Goal: Task Accomplishment & Management: Complete application form

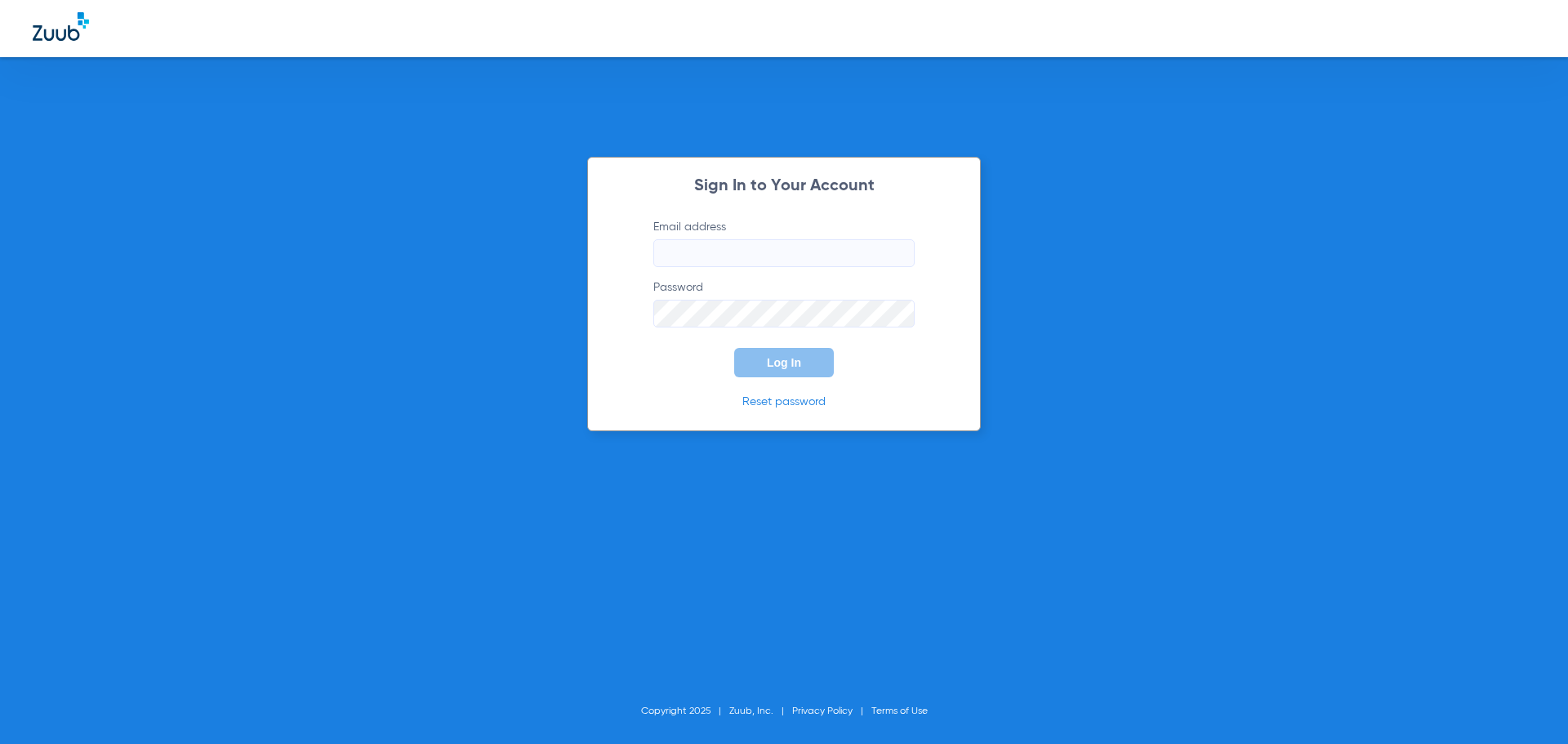
click at [810, 244] on input "Email address" at bounding box center [784, 253] width 261 height 28
type input "kshirley@heartland.com"
click at [734, 348] on button "Log In" at bounding box center [784, 363] width 99 height 30
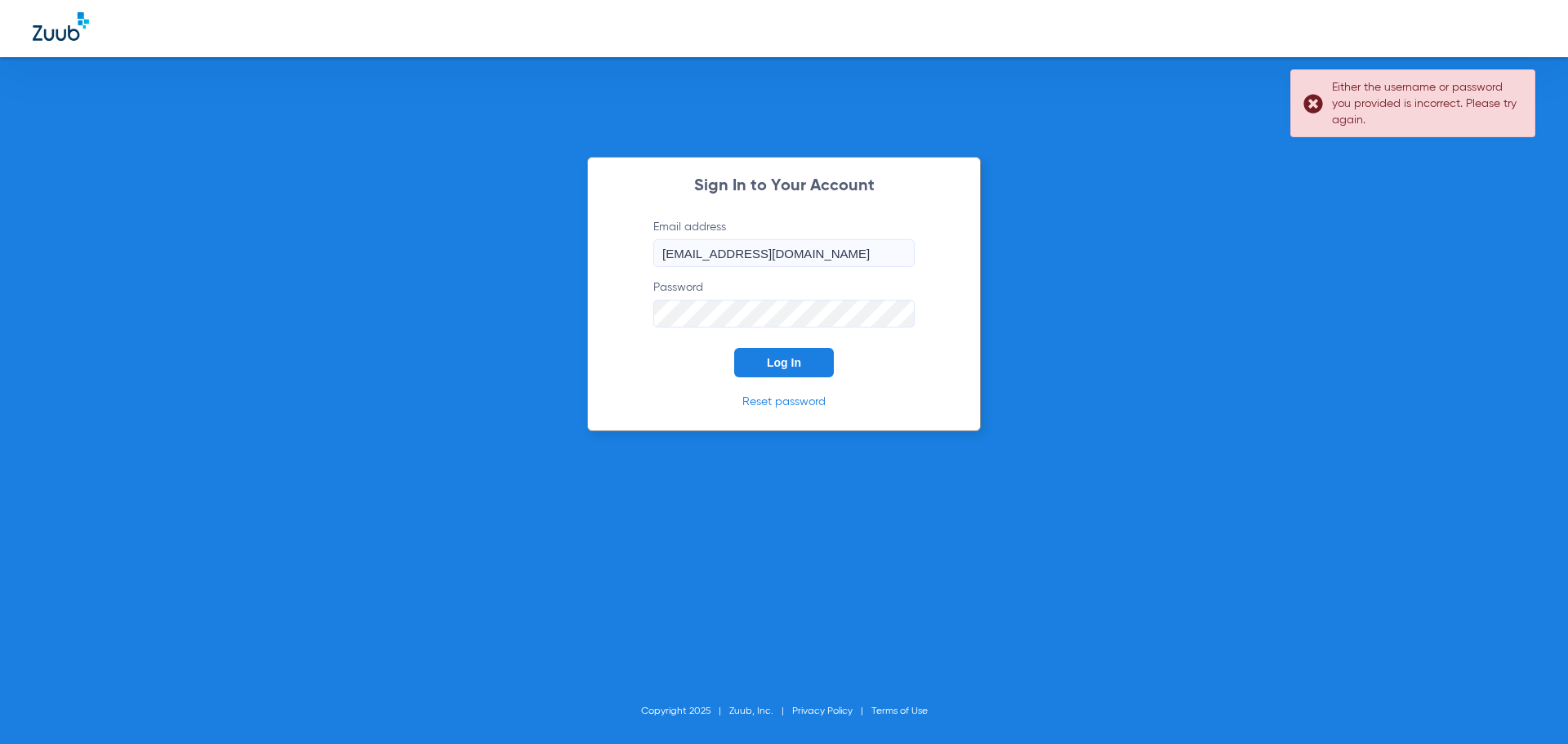
click at [372, 288] on div "Sign In to Your Account Email address kshirley@heartland.com Password Log In Re…" at bounding box center [784, 372] width 1568 height 744
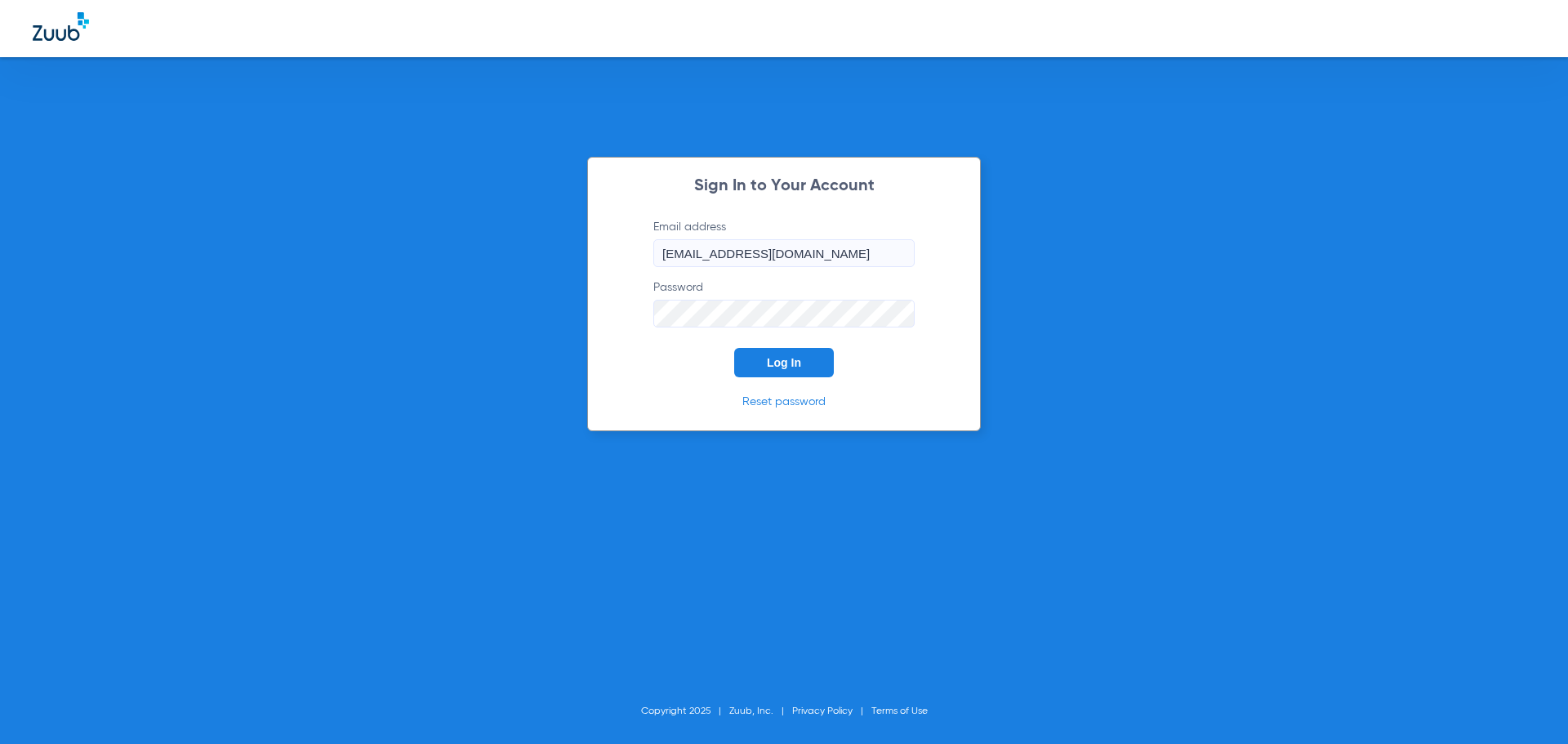
click at [734, 348] on button "Log In" at bounding box center [784, 363] width 99 height 30
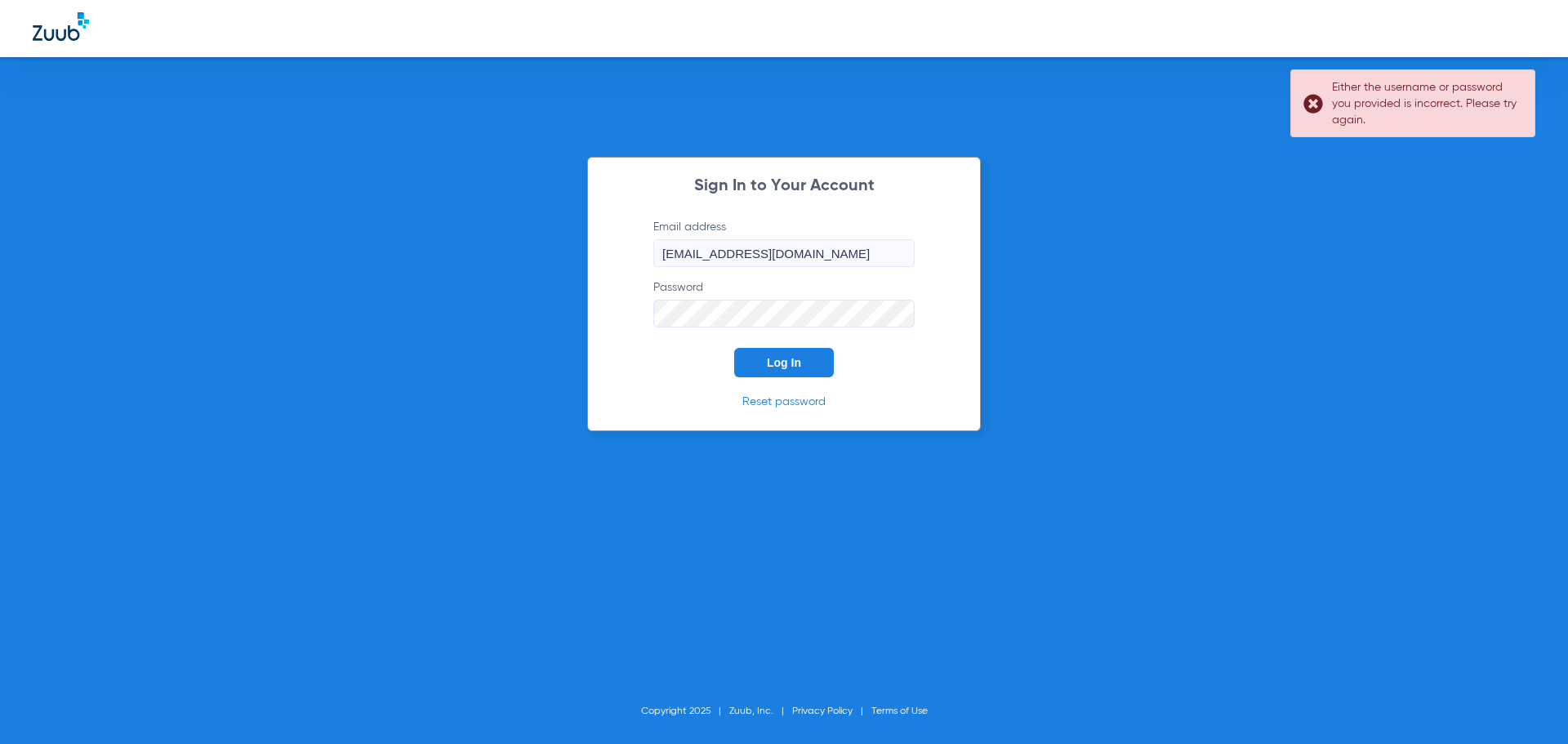
click at [734, 348] on button "Log In" at bounding box center [784, 363] width 99 height 30
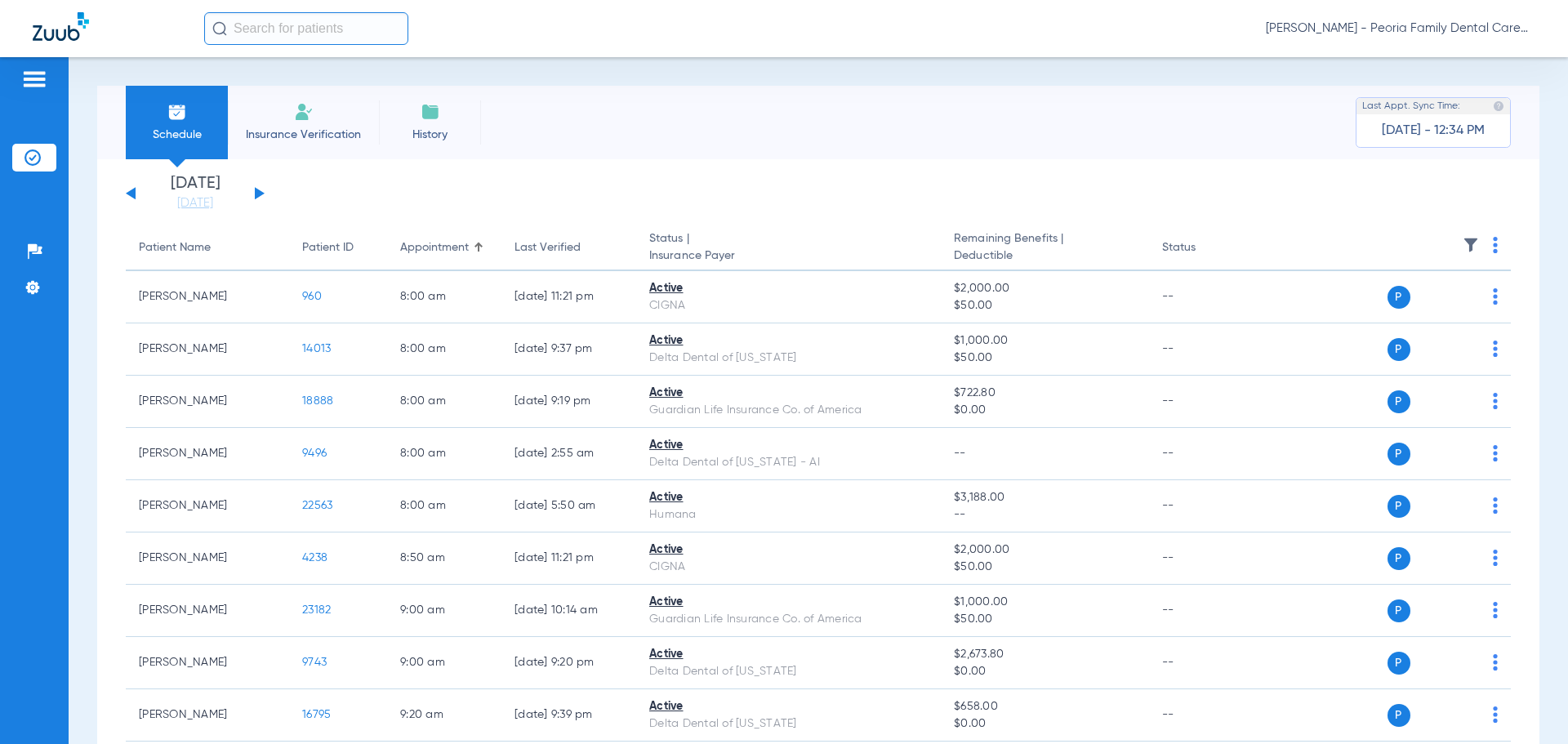
click at [254, 189] on div "Sunday 06-22-2025 Monday 06-23-2025 Tuesday 06-24-2025 Wednesday 06-25-2025 Thu…" at bounding box center [195, 194] width 139 height 36
click at [261, 191] on button at bounding box center [260, 193] width 10 height 12
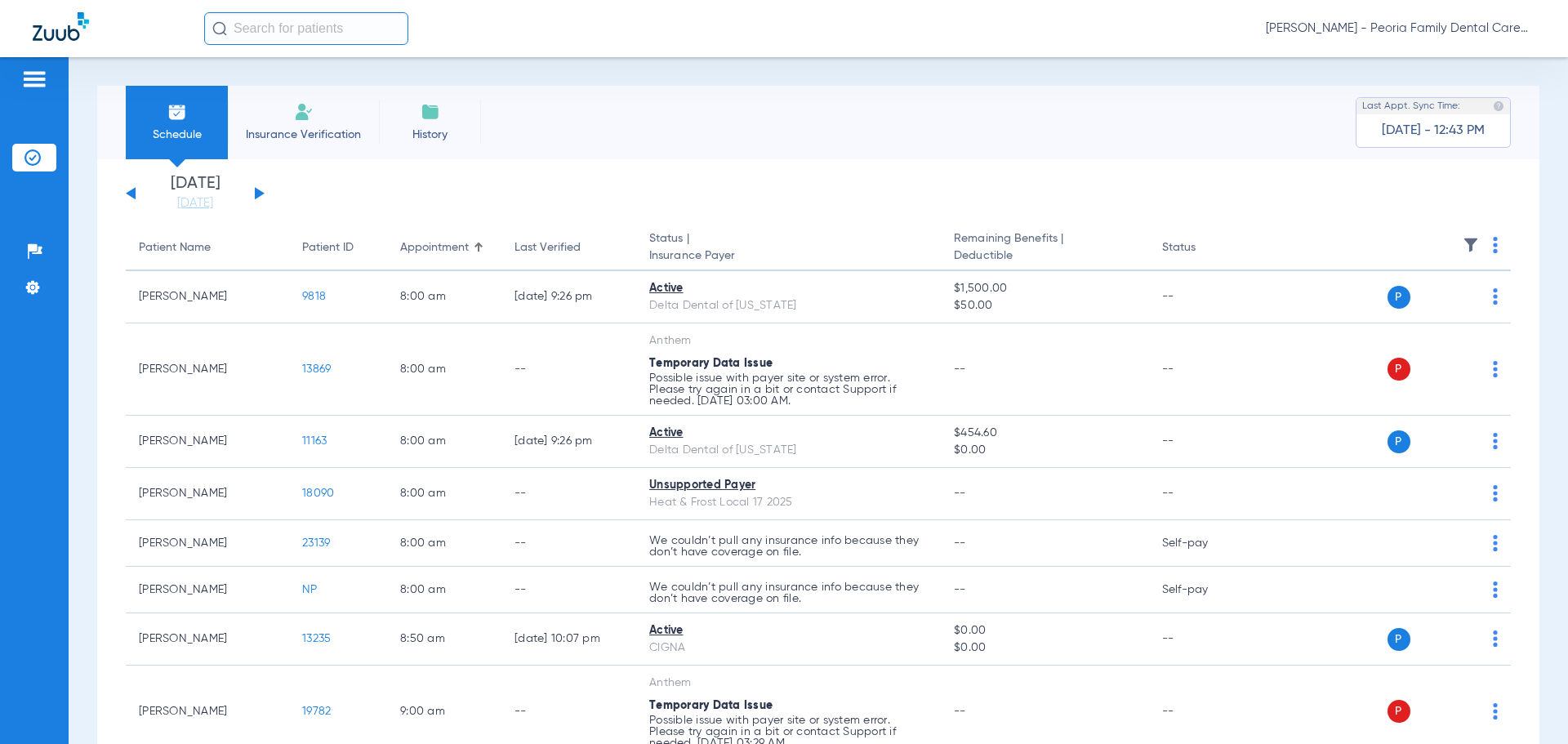
click at [312, 128] on span "Insurance Verification" at bounding box center [303, 134] width 126 height 16
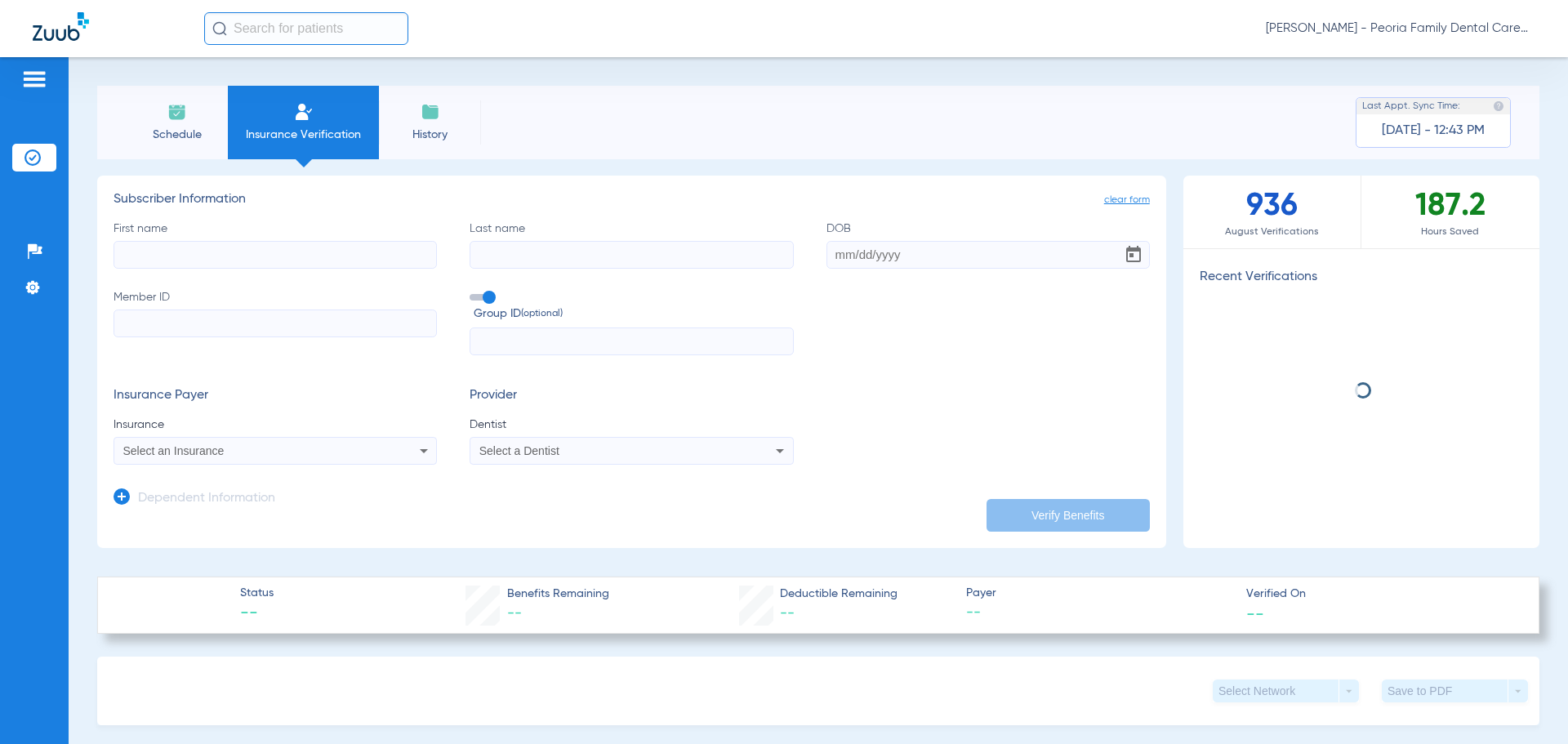
click at [233, 254] on input "First name" at bounding box center [275, 255] width 323 height 28
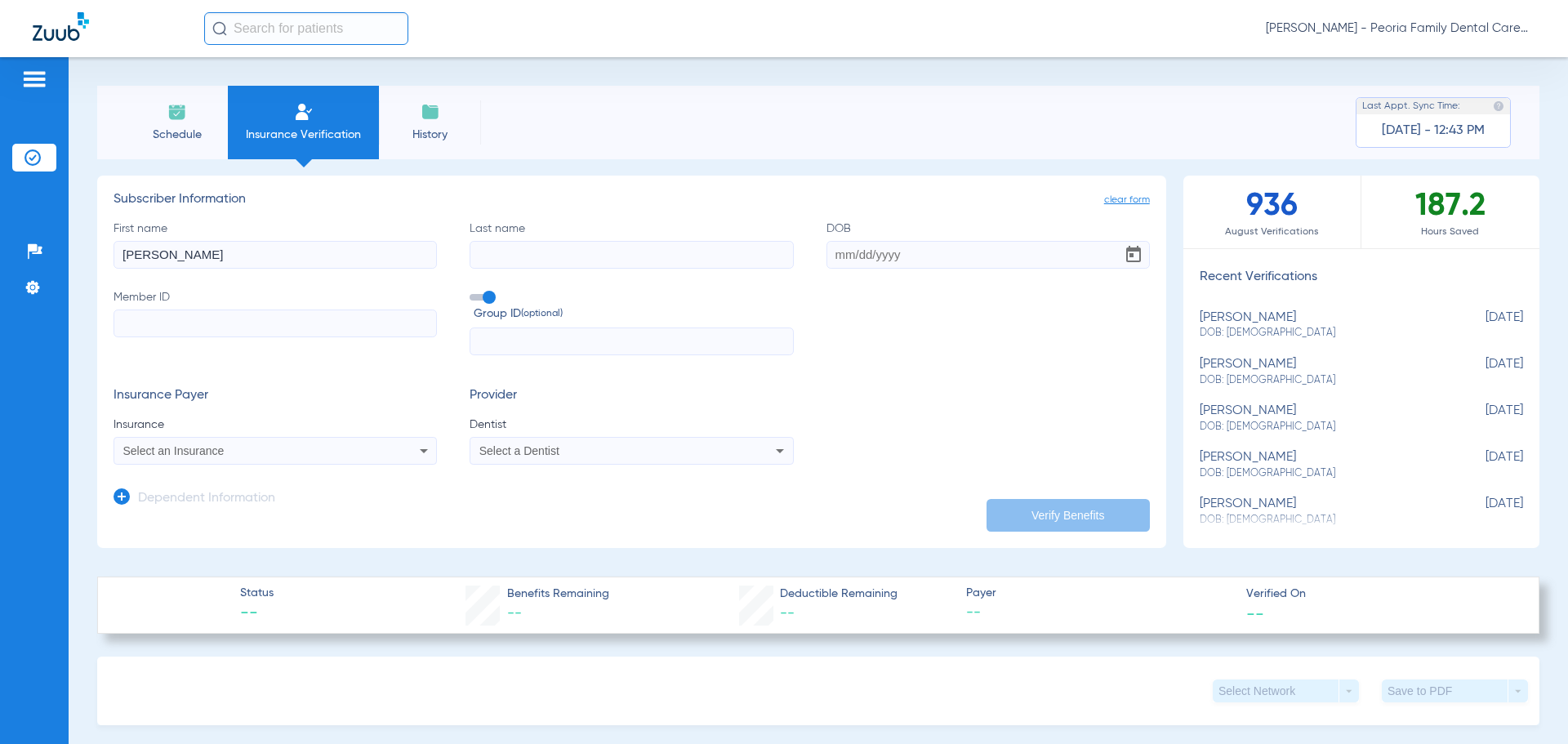
type input "Sandra"
type input "Welsh"
type input "07/09/1958"
click at [267, 321] on input "Member ID" at bounding box center [275, 324] width 323 height 28
type input "995235292"
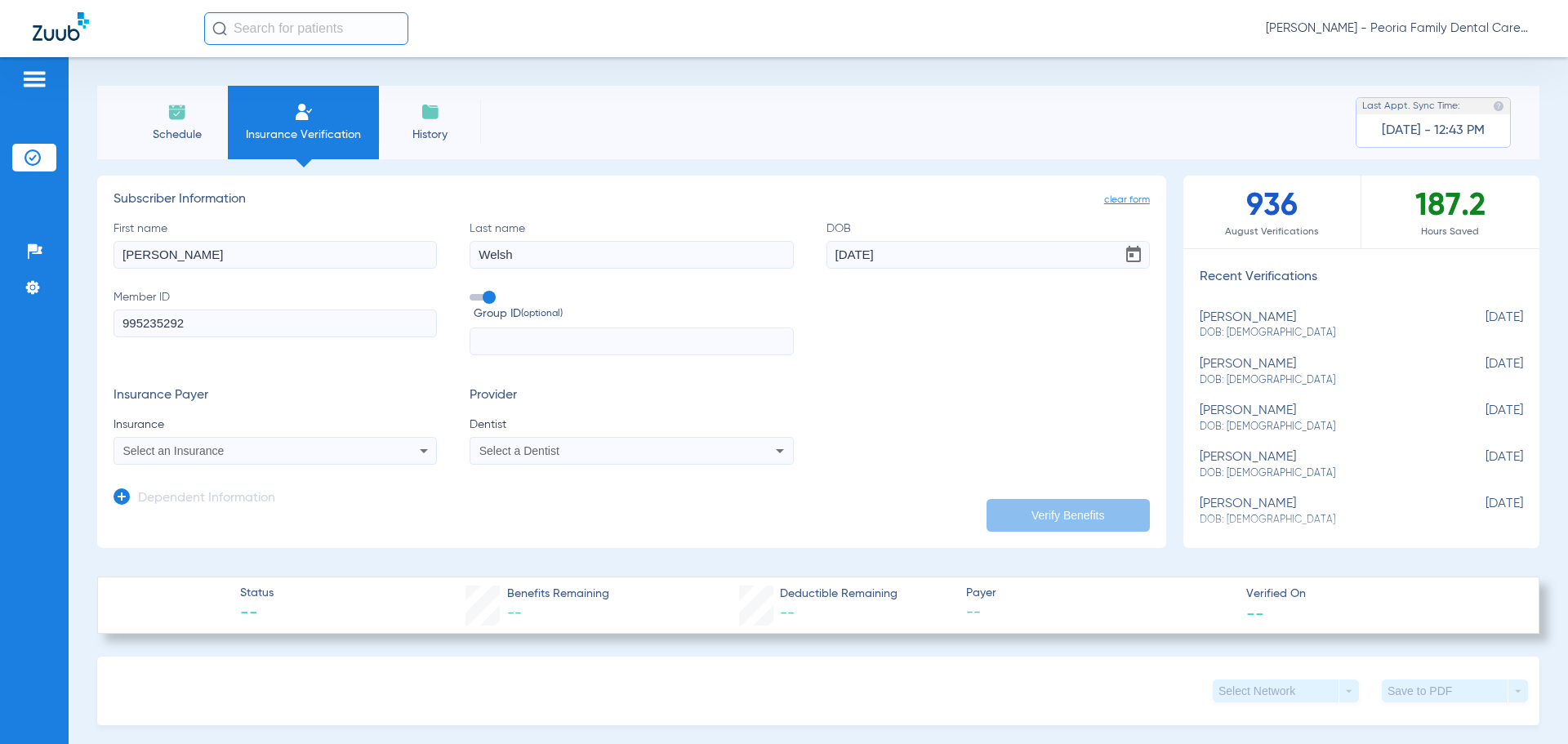
click at [522, 346] on input "text" at bounding box center [631, 341] width 323 height 28
type input "16610"
click at [300, 447] on div "Select an Insurance" at bounding box center [245, 450] width 244 height 11
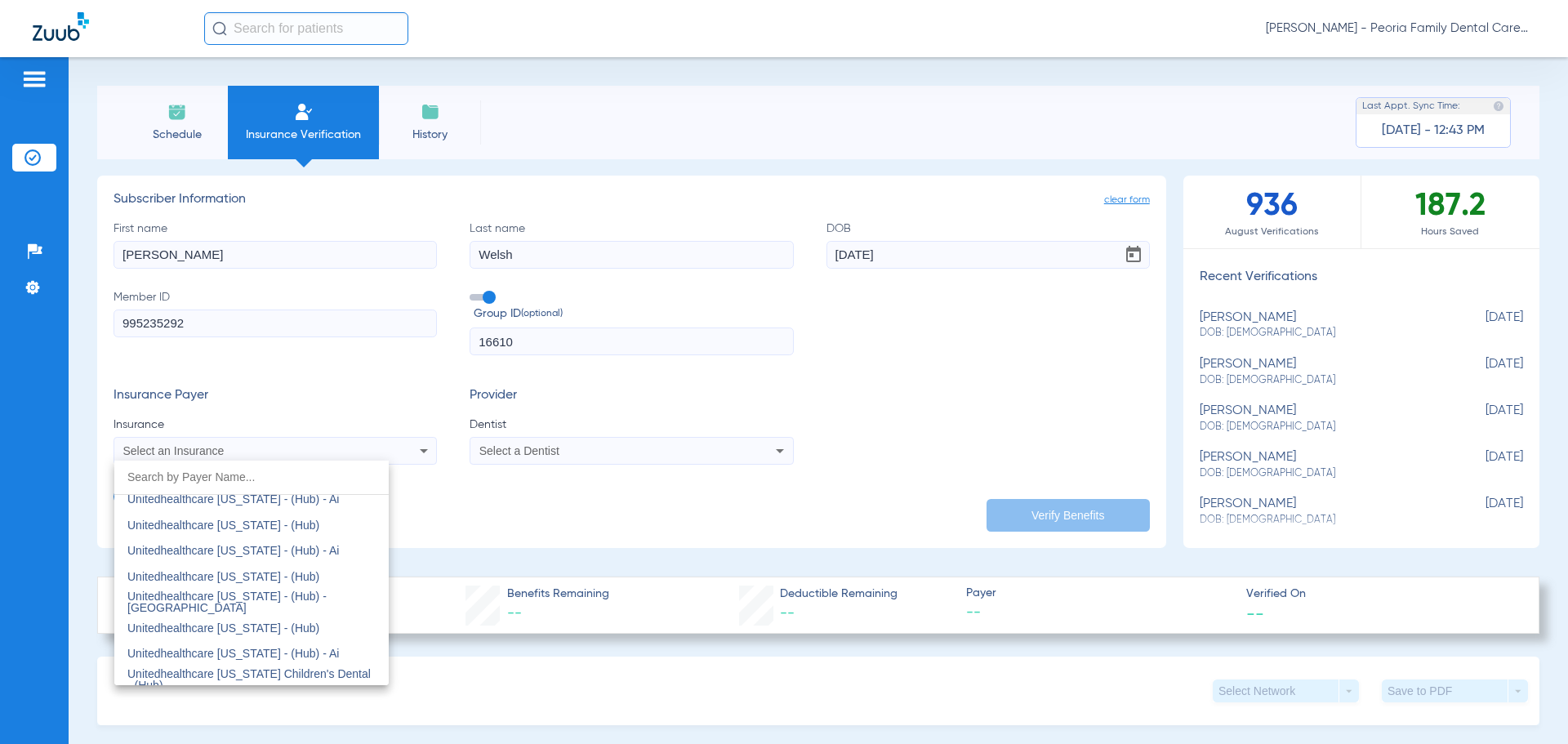
scroll to position [11538, 0]
click at [249, 468] on input "dropdown search" at bounding box center [251, 476] width 274 height 33
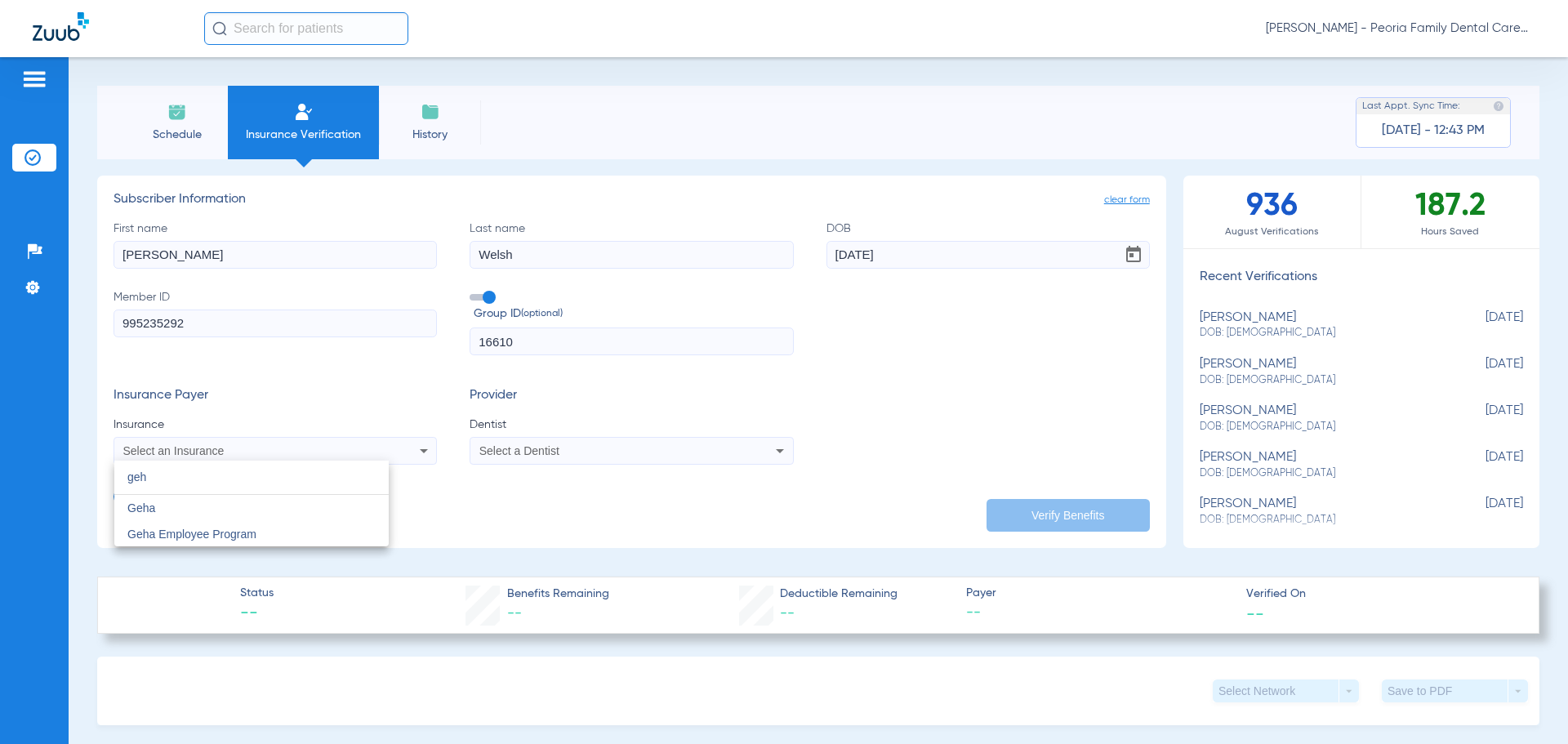
scroll to position [0, 0]
type input "geh"
click at [214, 511] on mat-option "Geha" at bounding box center [251, 508] width 274 height 26
click at [743, 439] on mat-select "Select a Dentist" at bounding box center [631, 451] width 323 height 28
click at [729, 453] on div "Select a Dentist" at bounding box center [631, 450] width 322 height 20
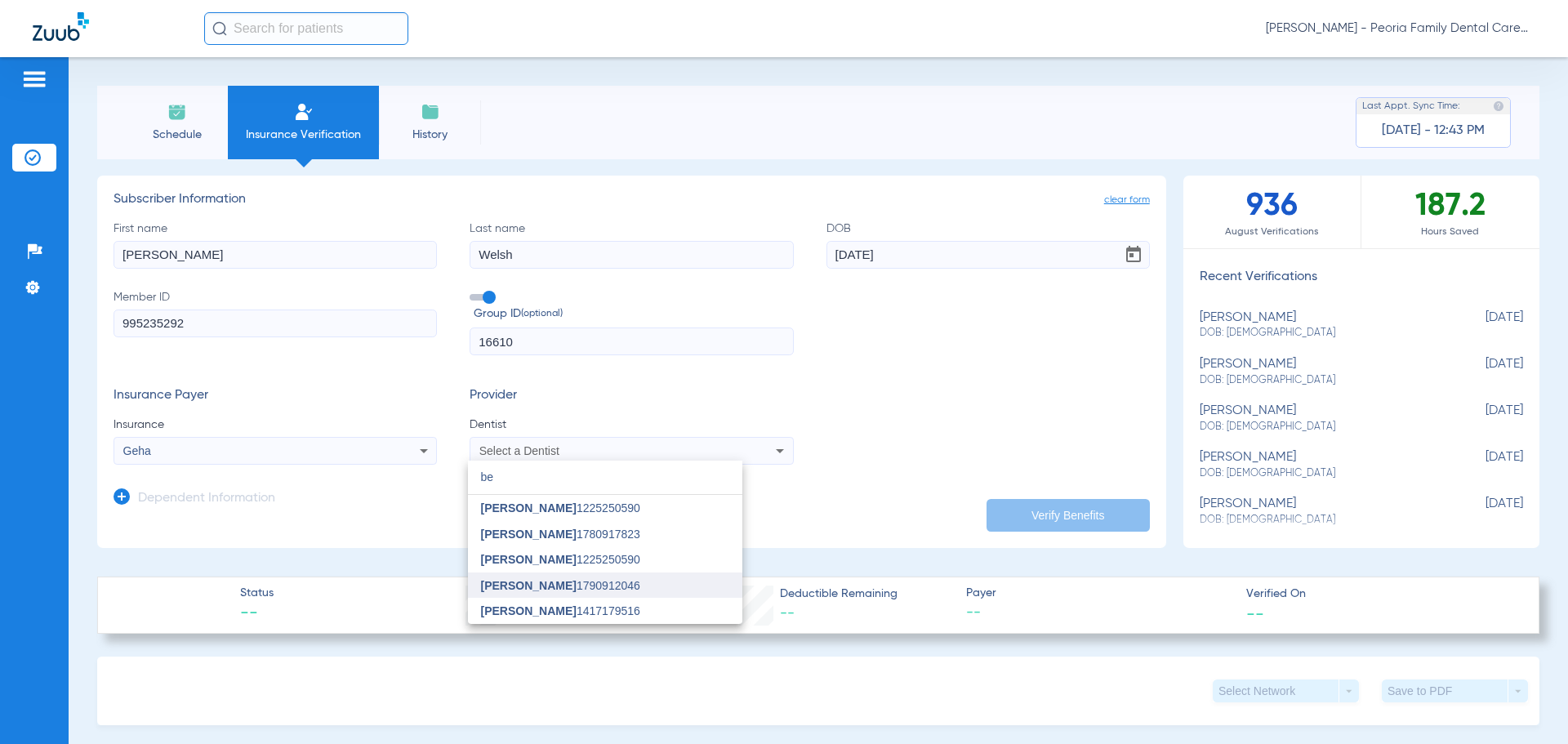
type input "be"
click at [559, 580] on span "Bela Joshi 1790912046" at bounding box center [561, 585] width 160 height 11
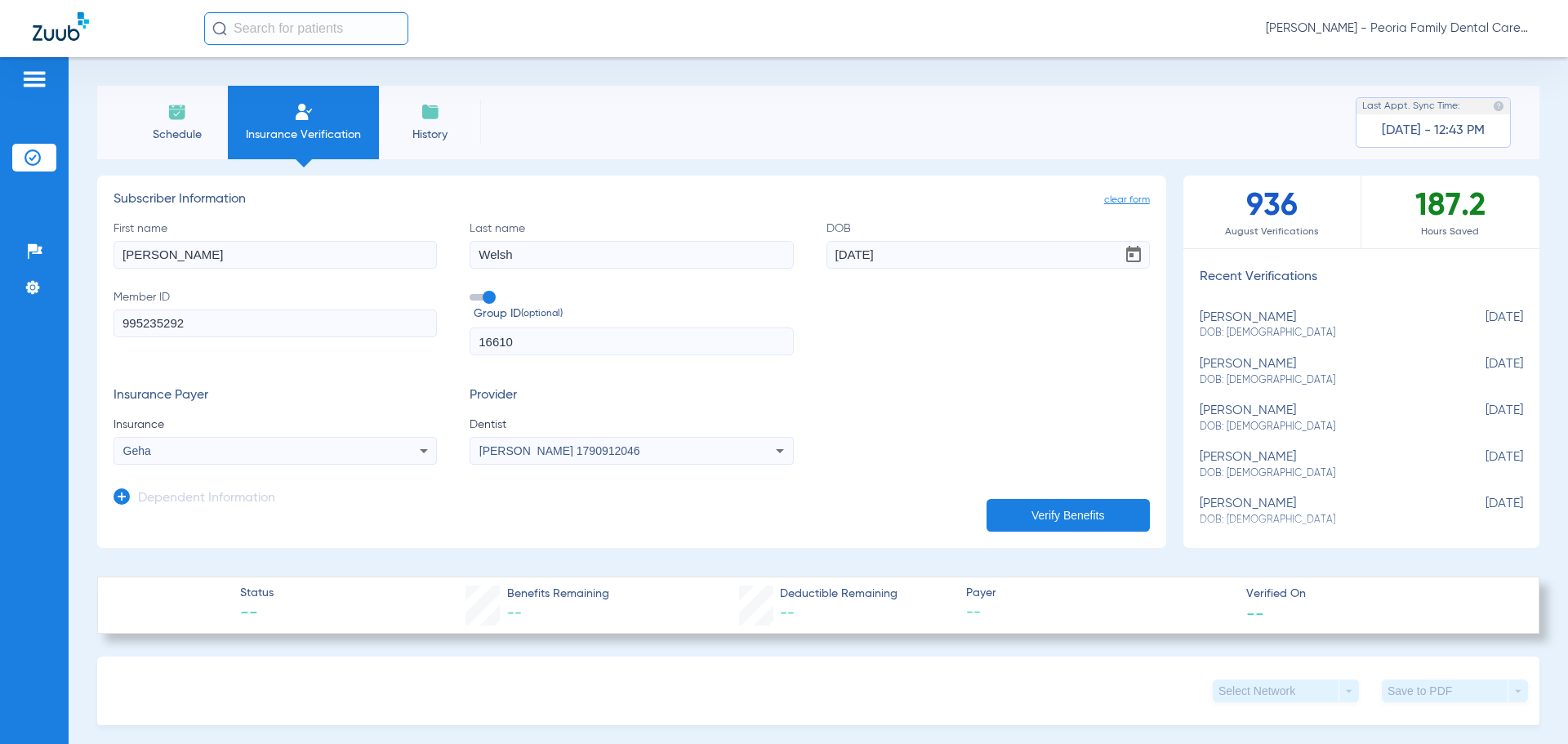
click at [1062, 518] on button "Verify Benefits" at bounding box center [1068, 516] width 163 height 32
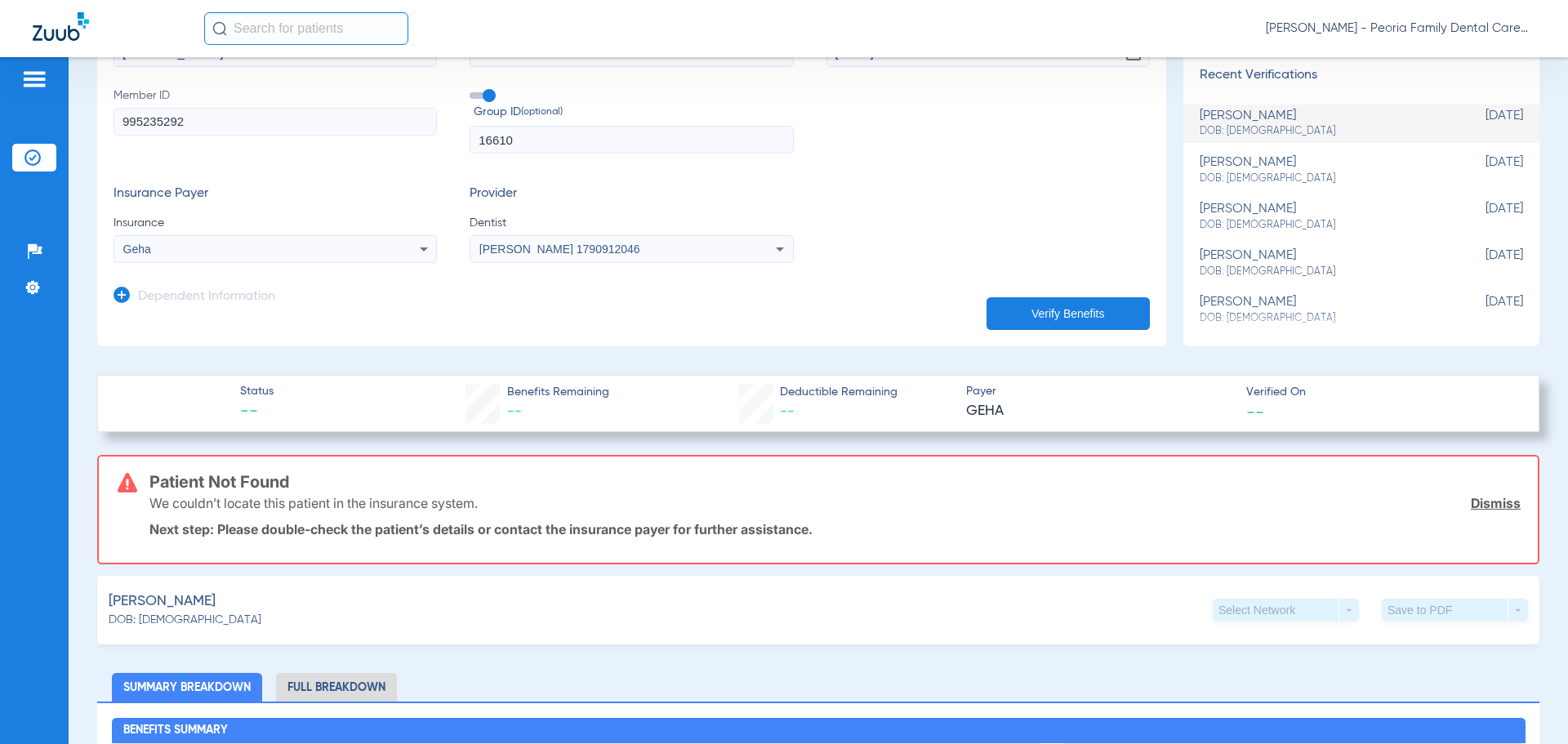
scroll to position [163, 0]
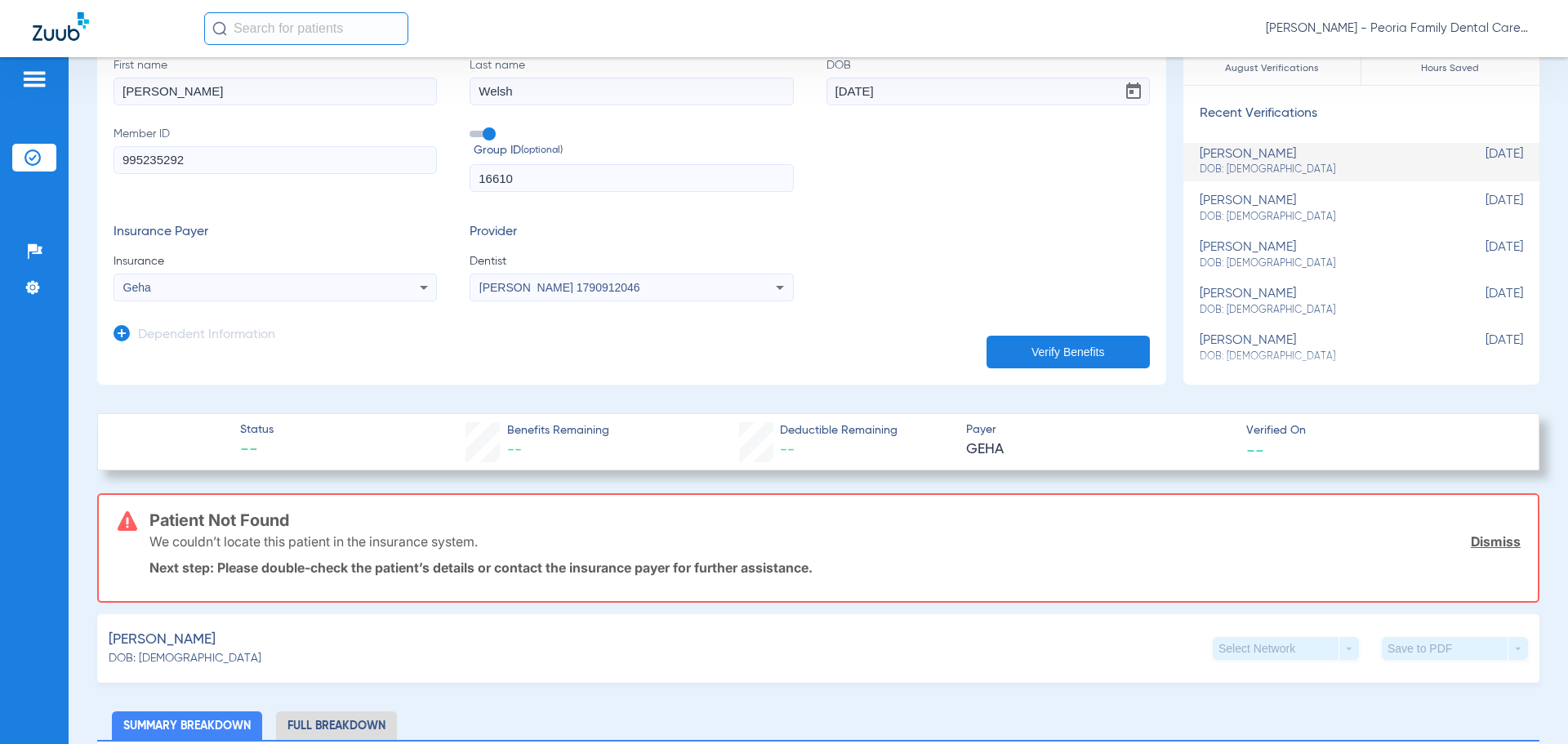
click at [416, 287] on icon at bounding box center [424, 287] width 20 height 20
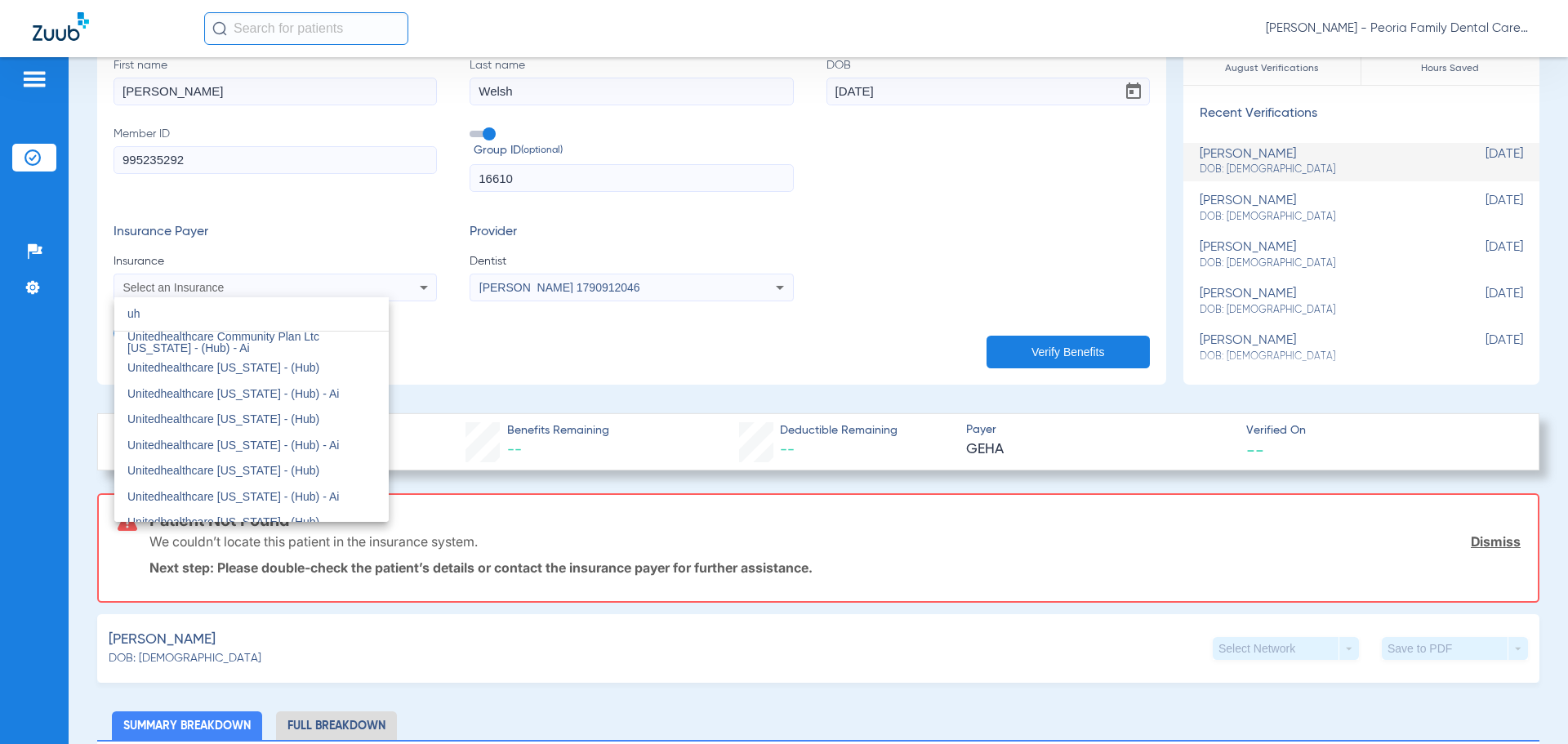
scroll to position [0, 0]
type input "united"
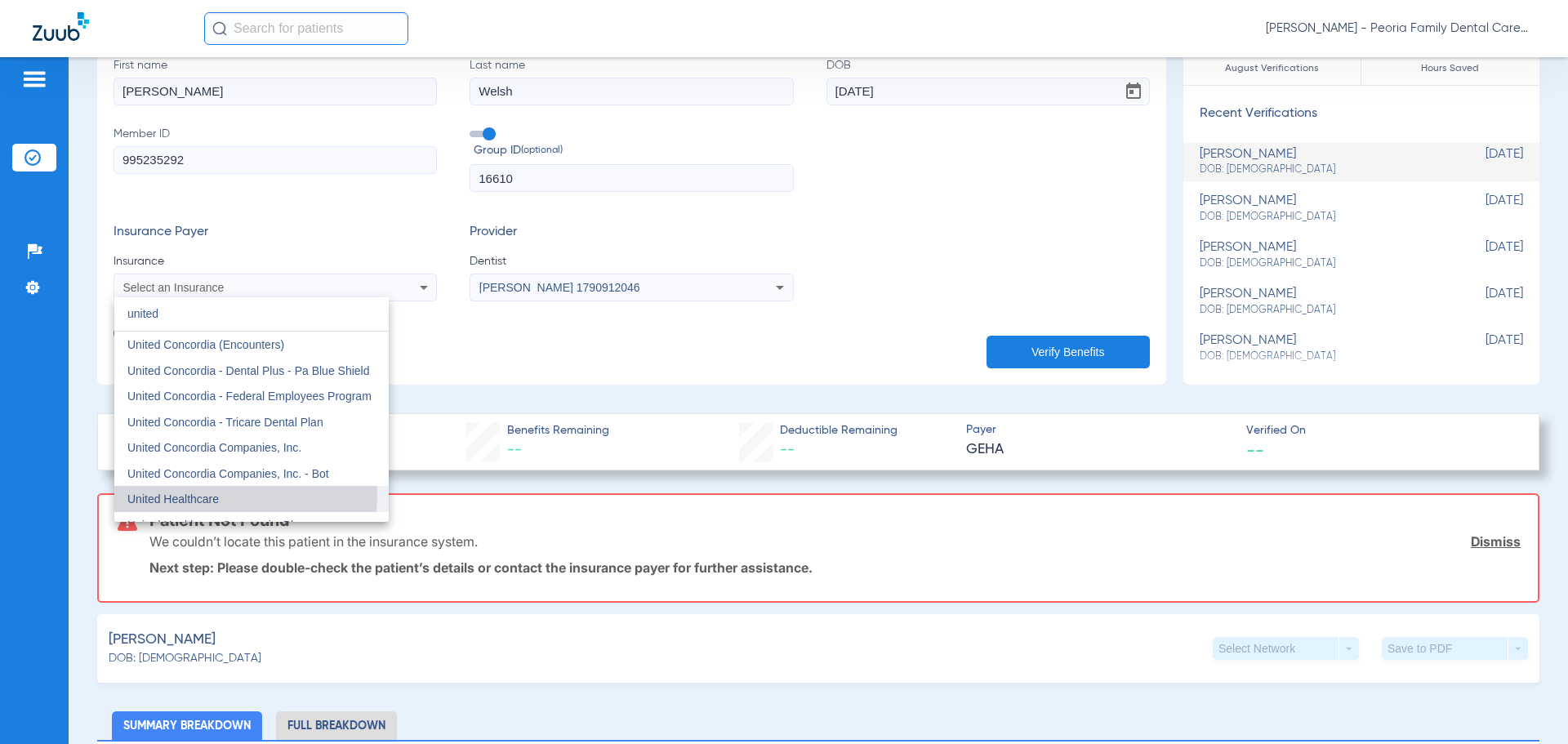
click at [218, 494] on span "United Healthcare" at bounding box center [173, 499] width 92 height 13
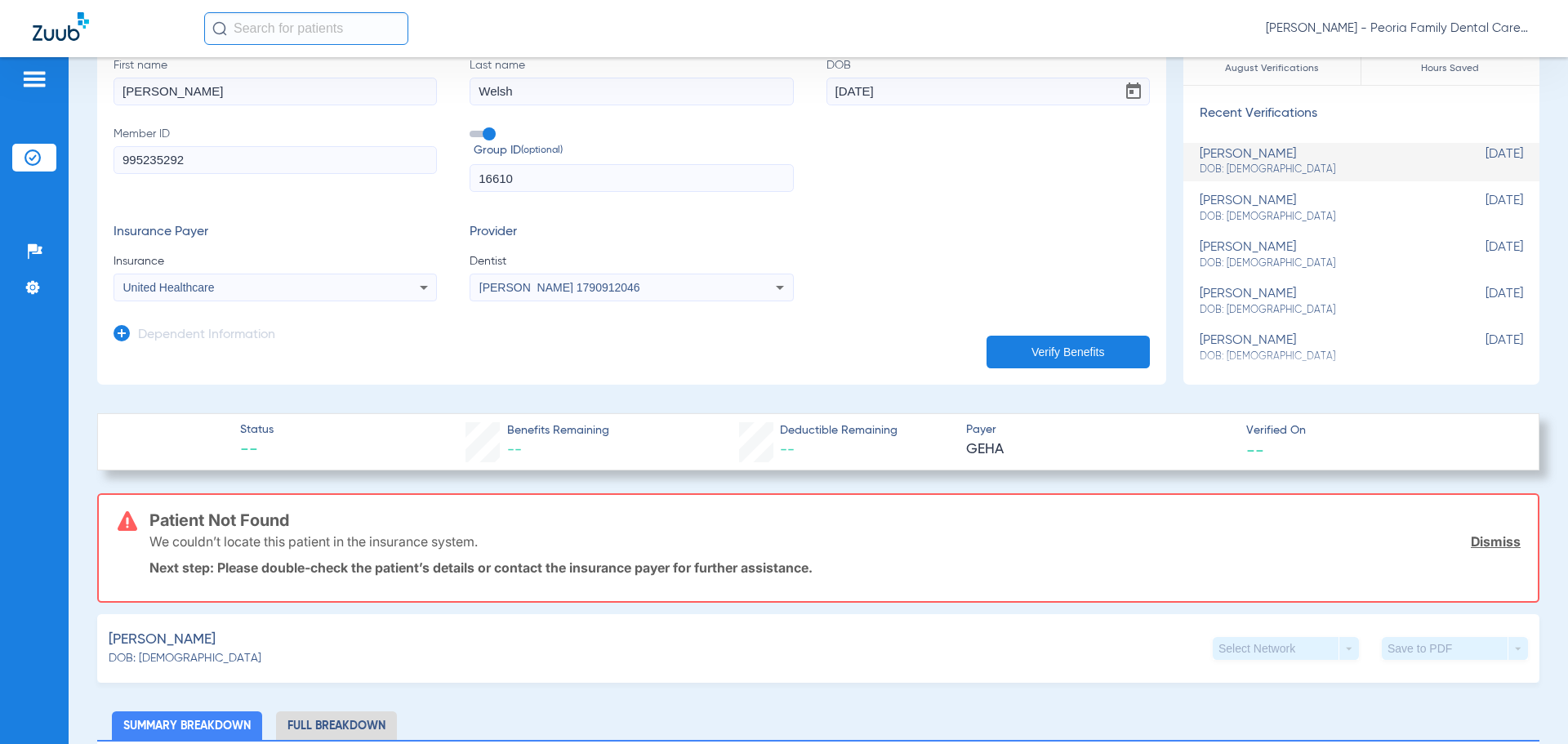
click at [1021, 347] on button "Verify Benefits" at bounding box center [1068, 352] width 163 height 32
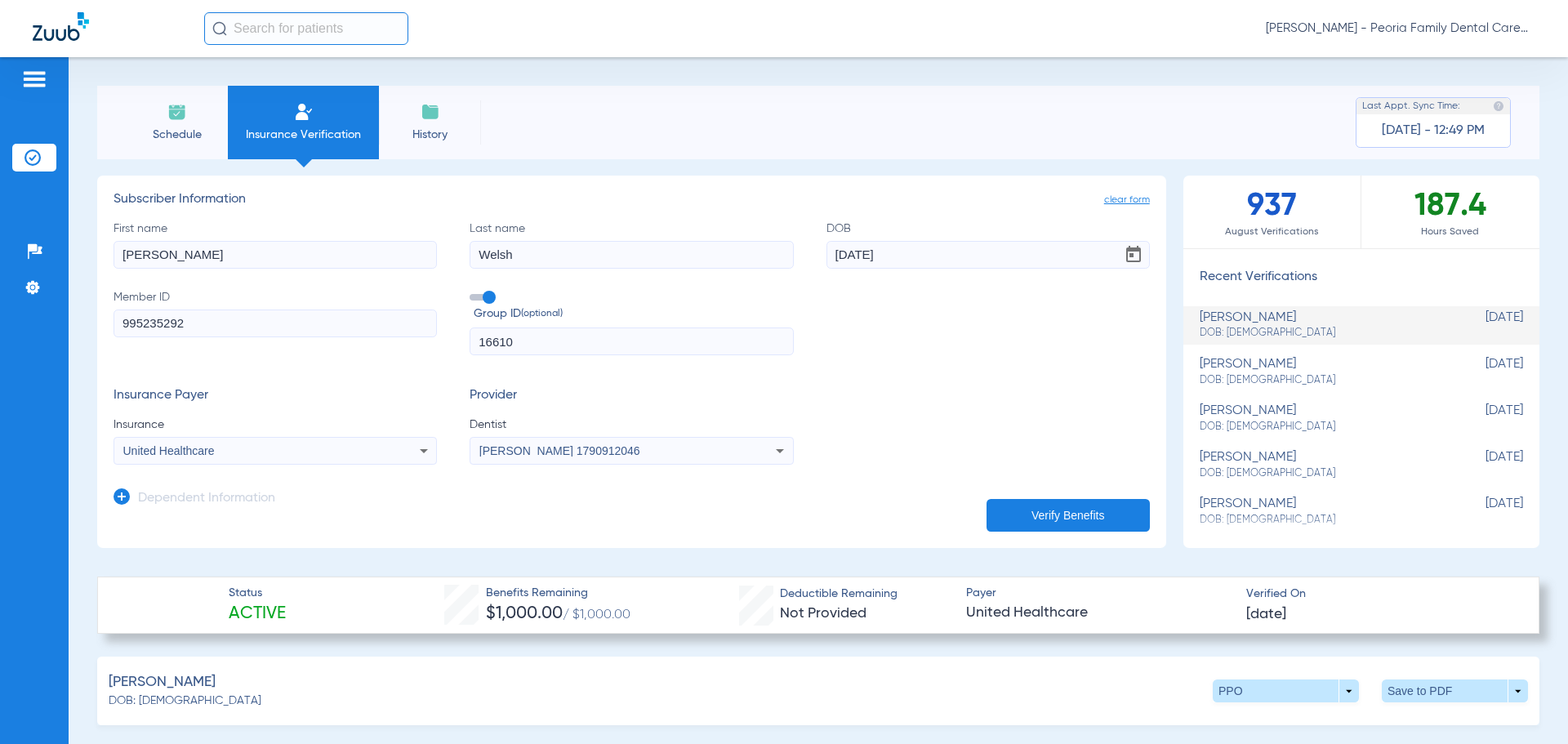
click at [1261, 364] on div "sandra welsh DOB: 07/09/1958" at bounding box center [1320, 372] width 242 height 31
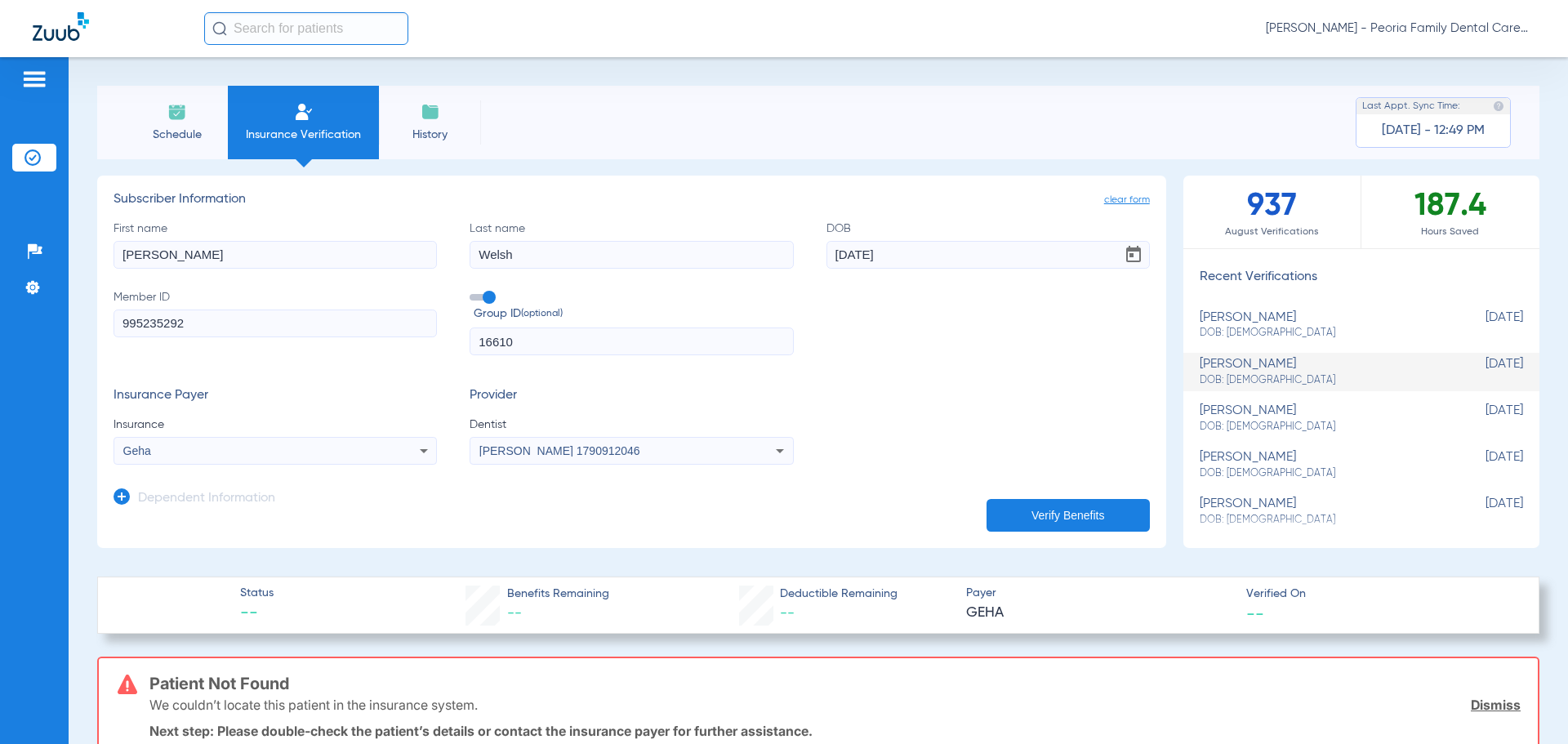
click at [1222, 329] on span "DOB: 07/09/1958" at bounding box center [1320, 333] width 242 height 14
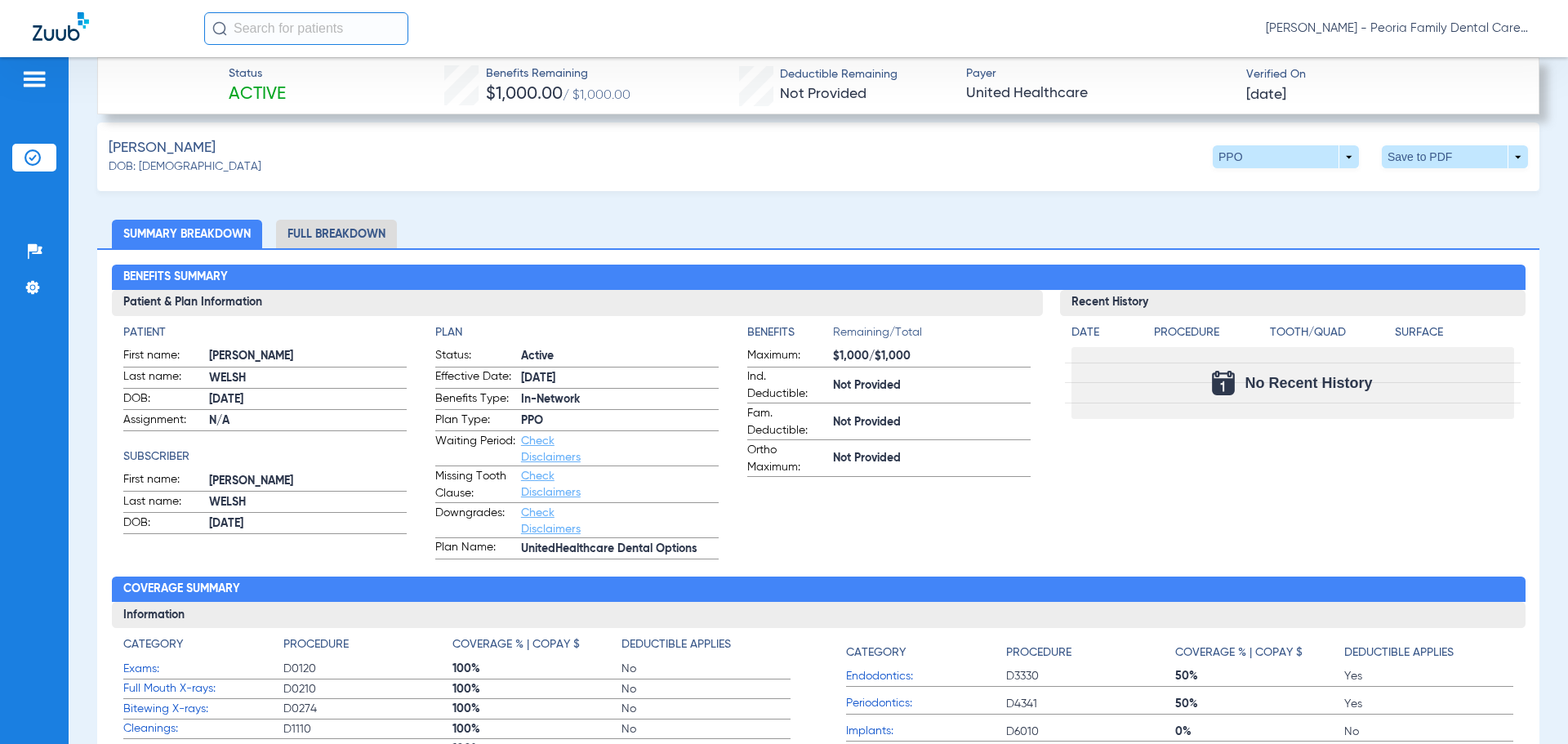
scroll to position [572, 0]
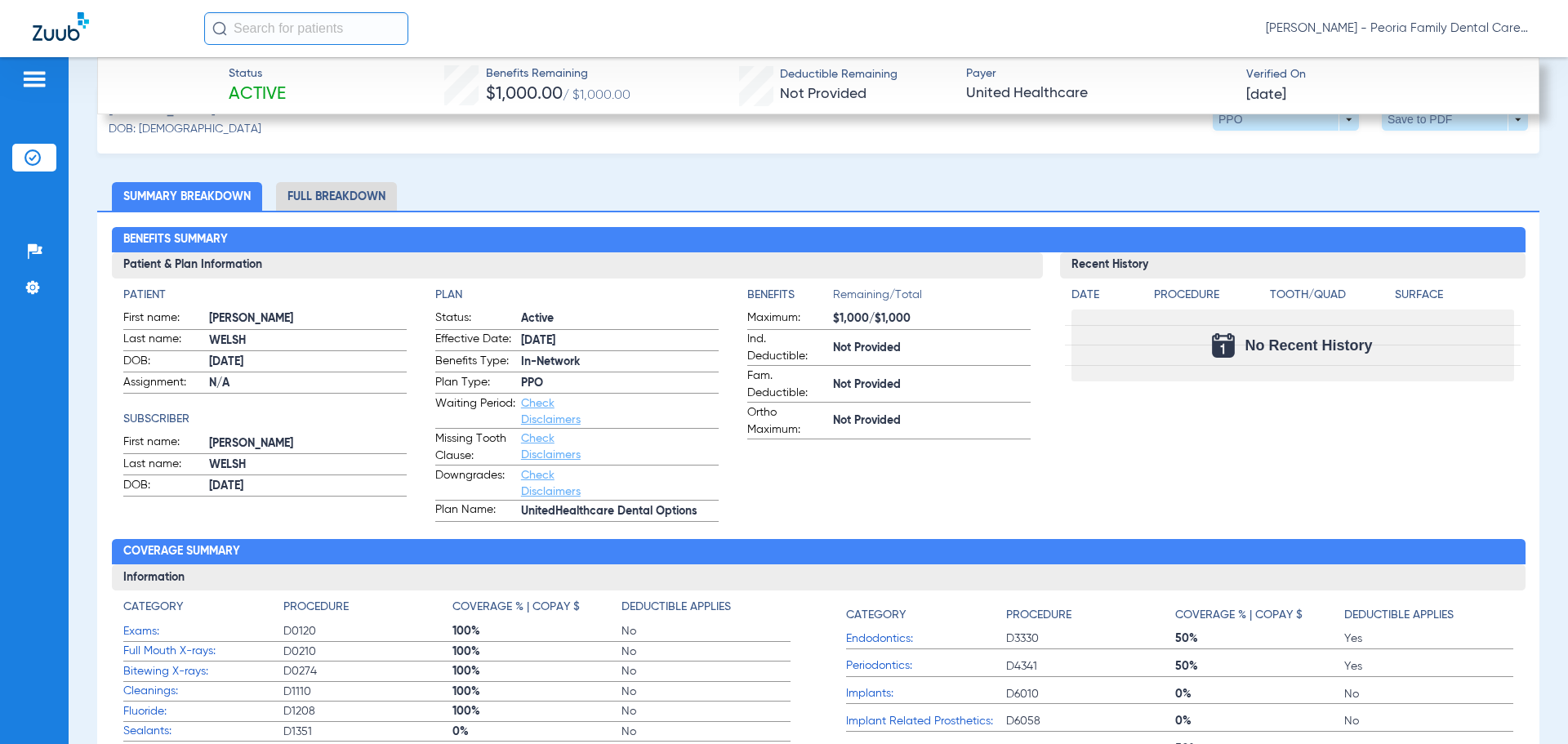
click at [344, 196] on li "Full Breakdown" at bounding box center [336, 196] width 121 height 29
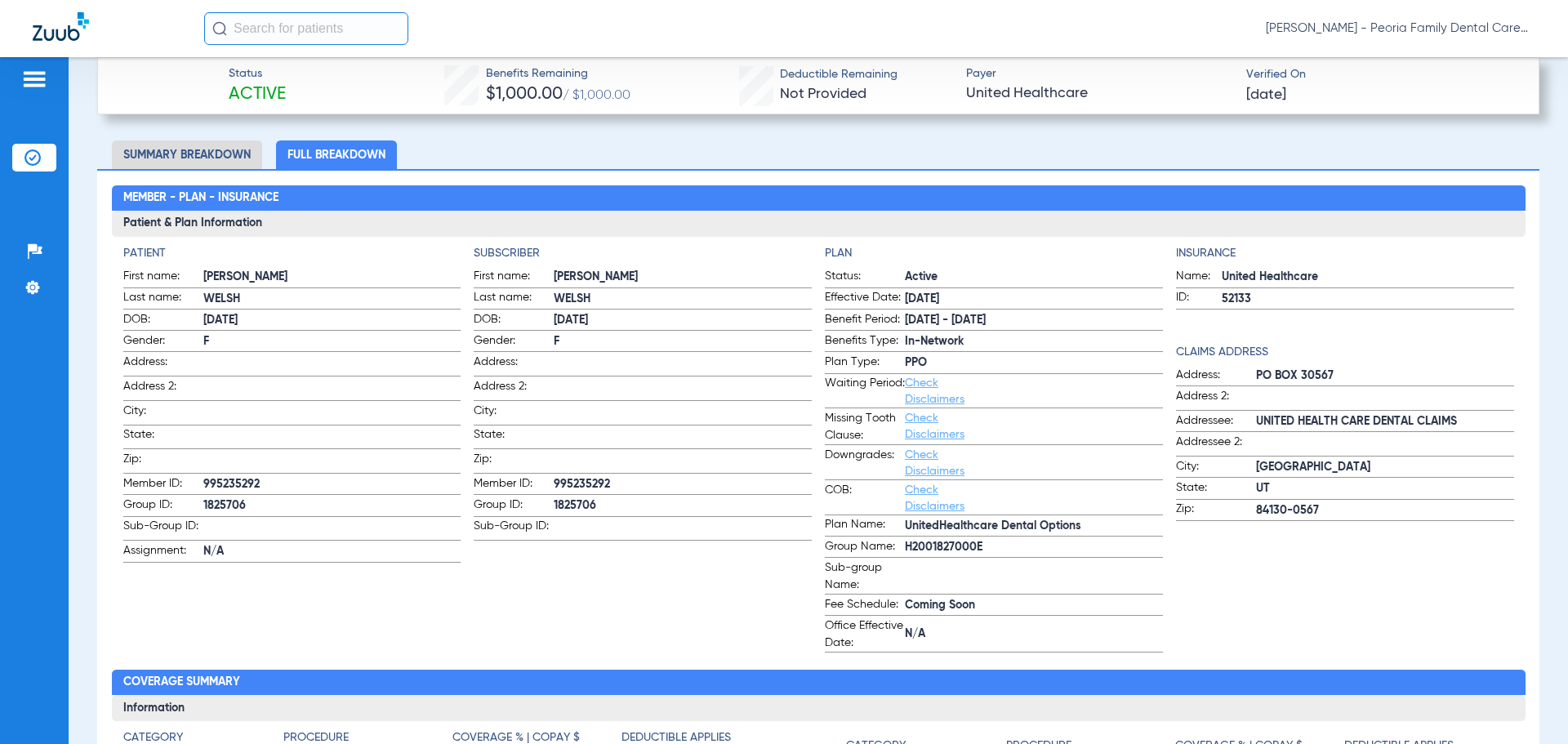
scroll to position [653, 0]
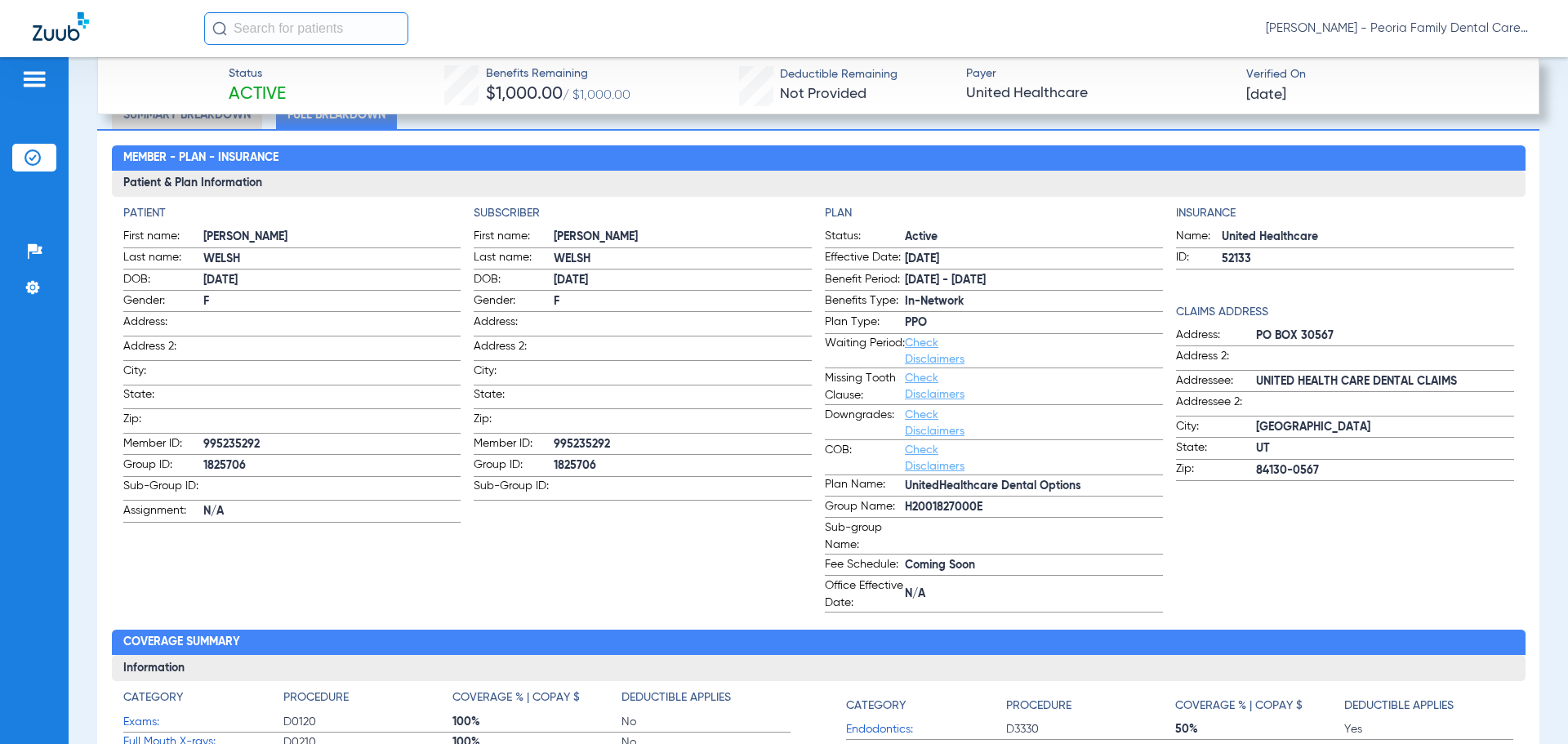
drag, startPoint x: 598, startPoint y: 461, endPoint x: 548, endPoint y: 465, distance: 50.2
click at [548, 465] on label "Group ID: 1825706" at bounding box center [643, 467] width 338 height 20
copy label "1825706"
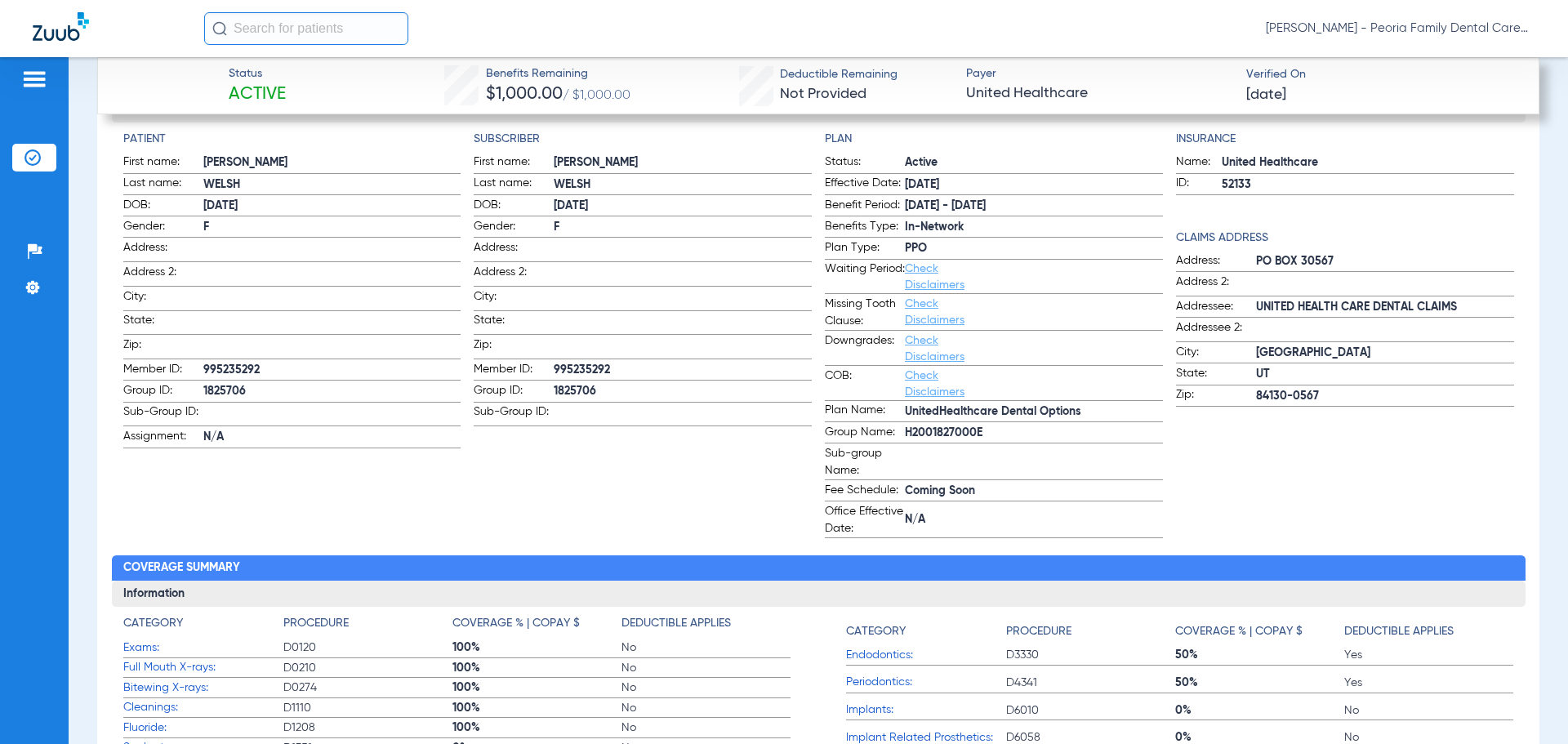
scroll to position [764, 0]
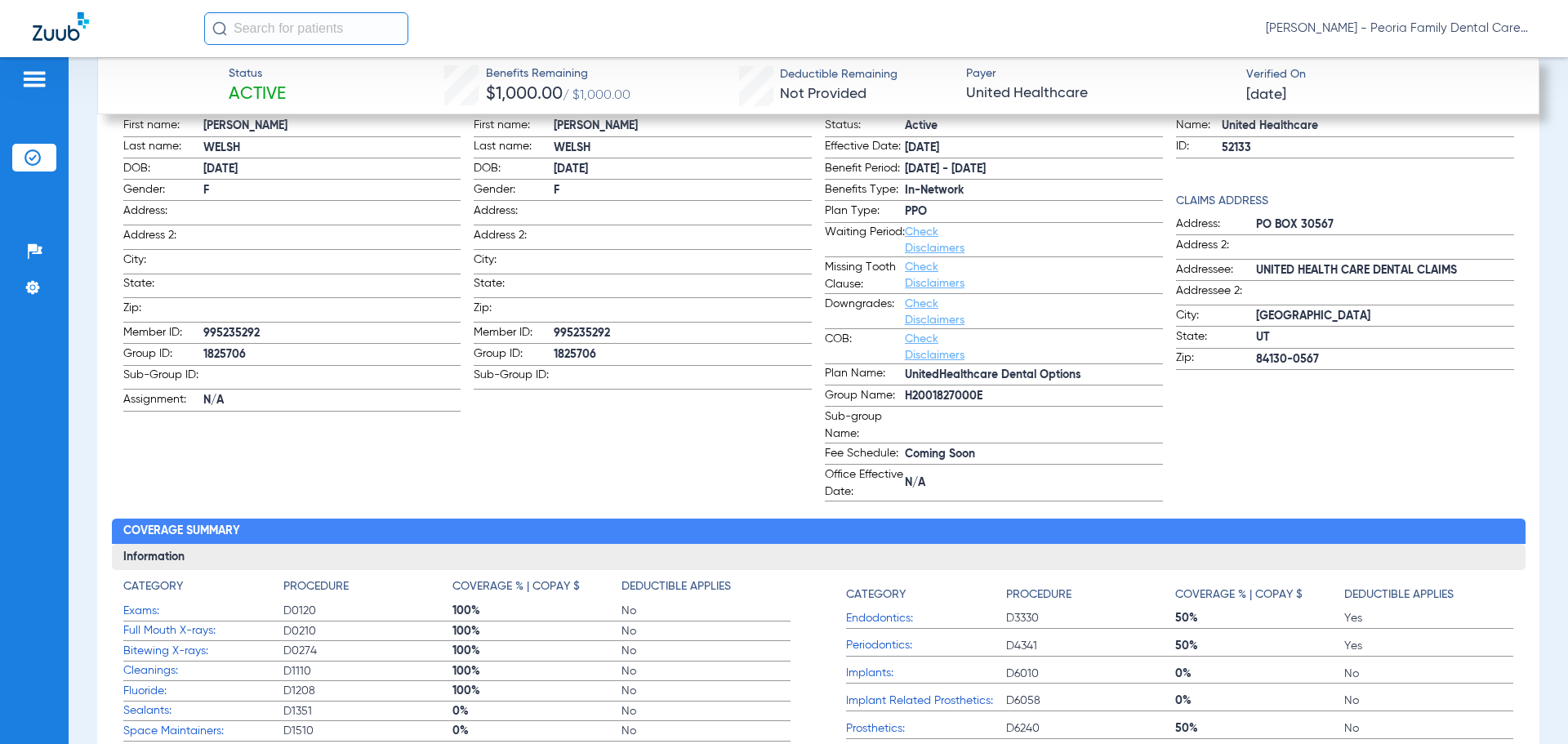
drag, startPoint x: 986, startPoint y: 395, endPoint x: 900, endPoint y: 395, distance: 86.0
click at [905, 395] on span "H2001827000E" at bounding box center [1034, 397] width 258 height 17
copy span "H2001827000E"
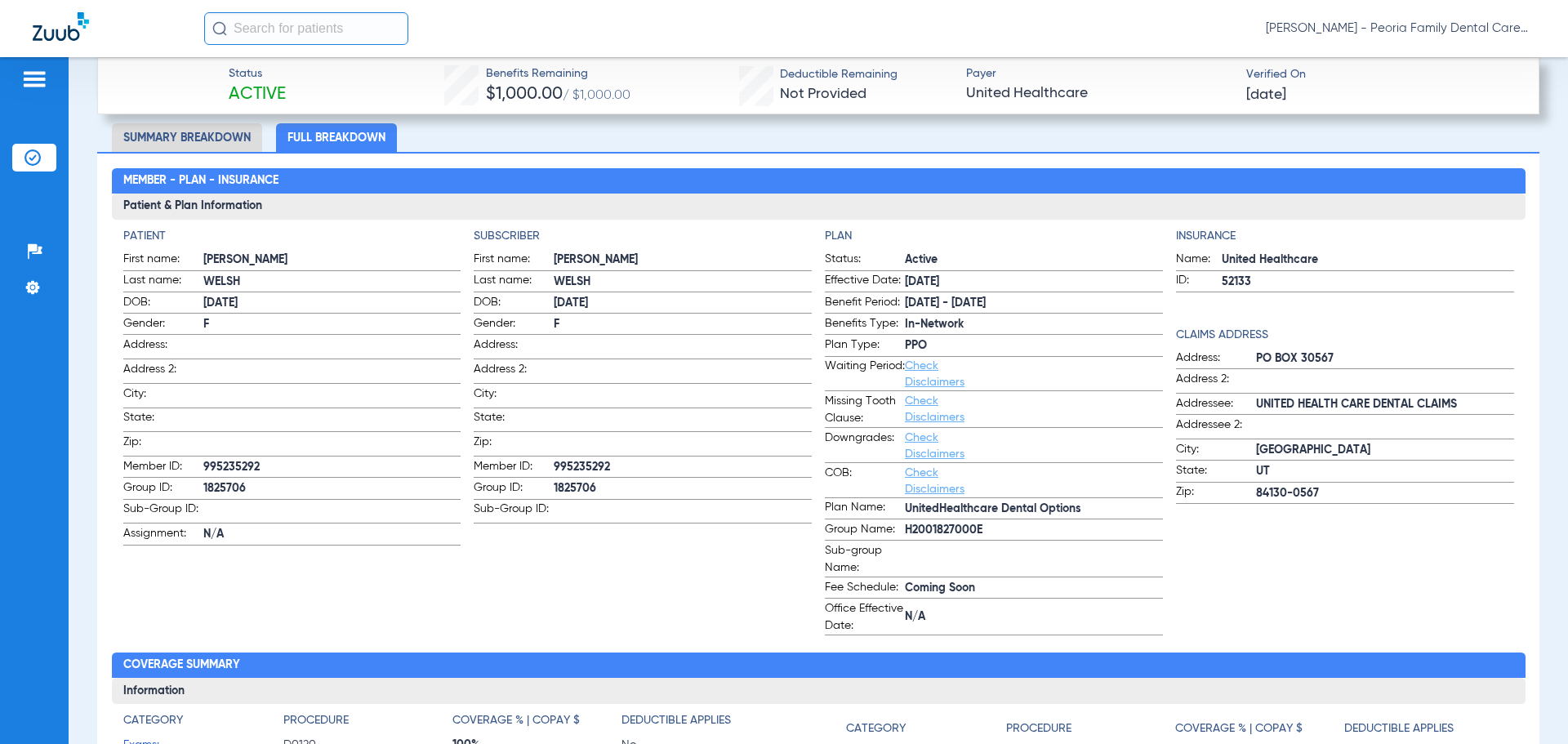
scroll to position [601, 0]
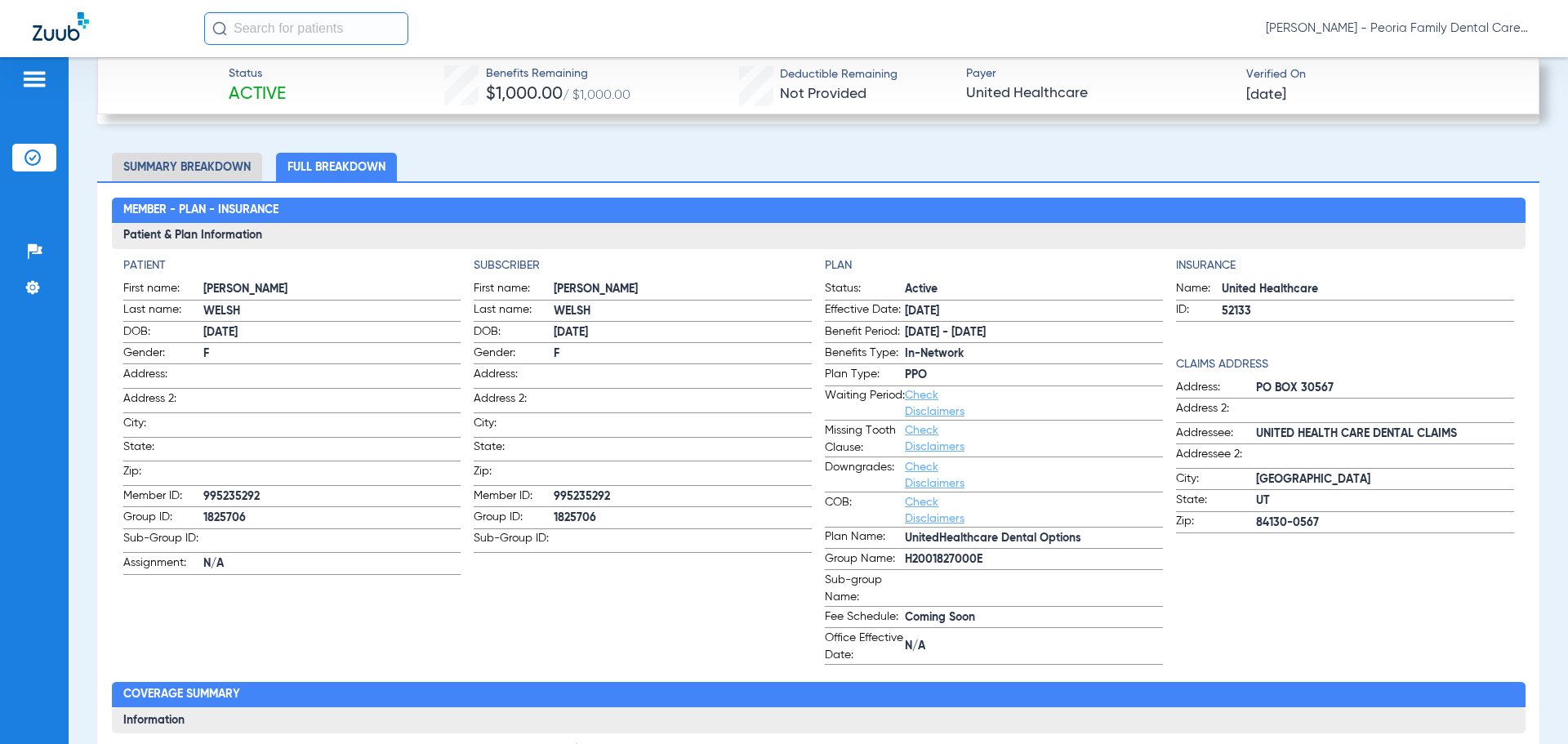
click at [1210, 564] on div "Insurance Name: United Healthcare ID: 52133 Claims Address Address: PO BOX 3056…" at bounding box center [1345, 461] width 338 height 408
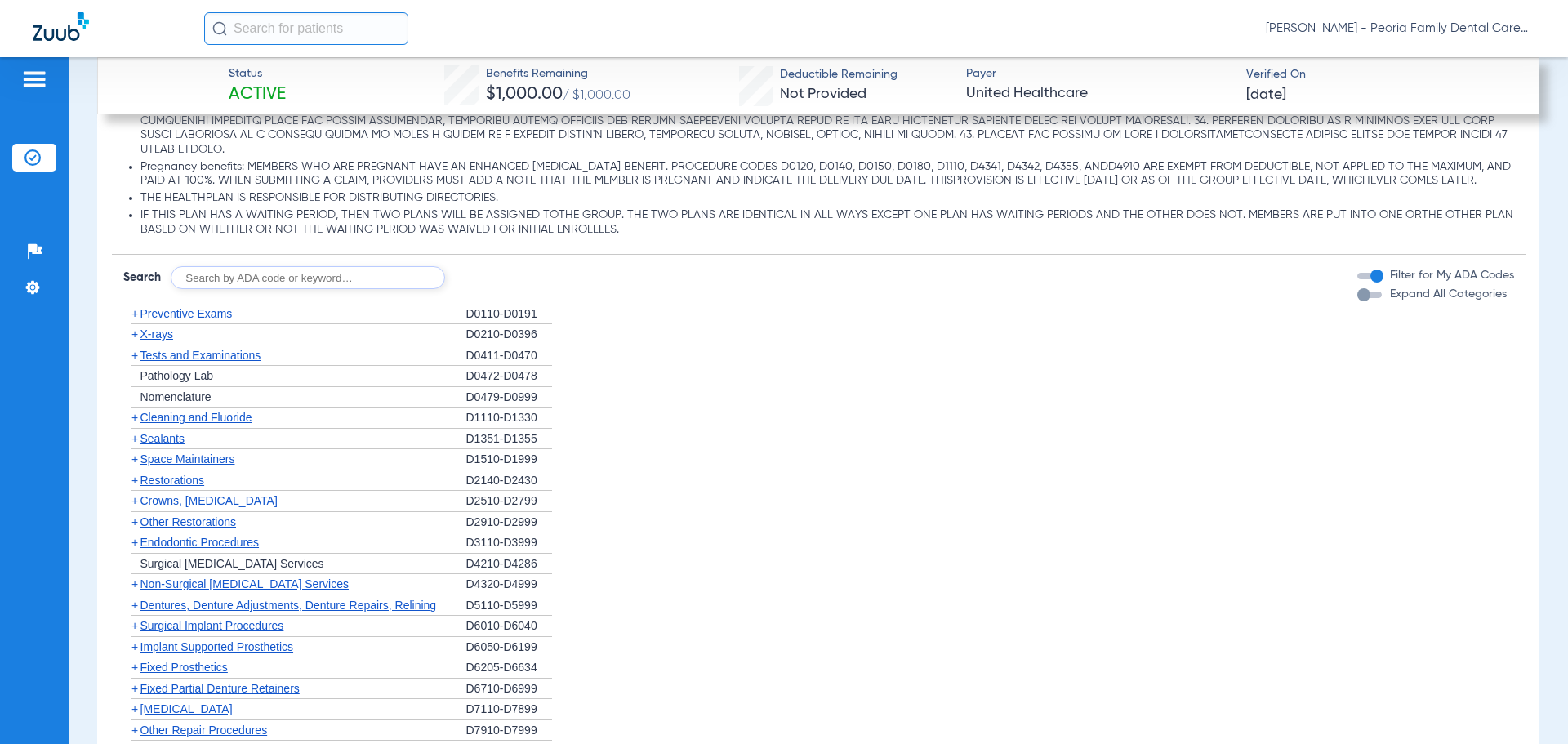
scroll to position [2071, 0]
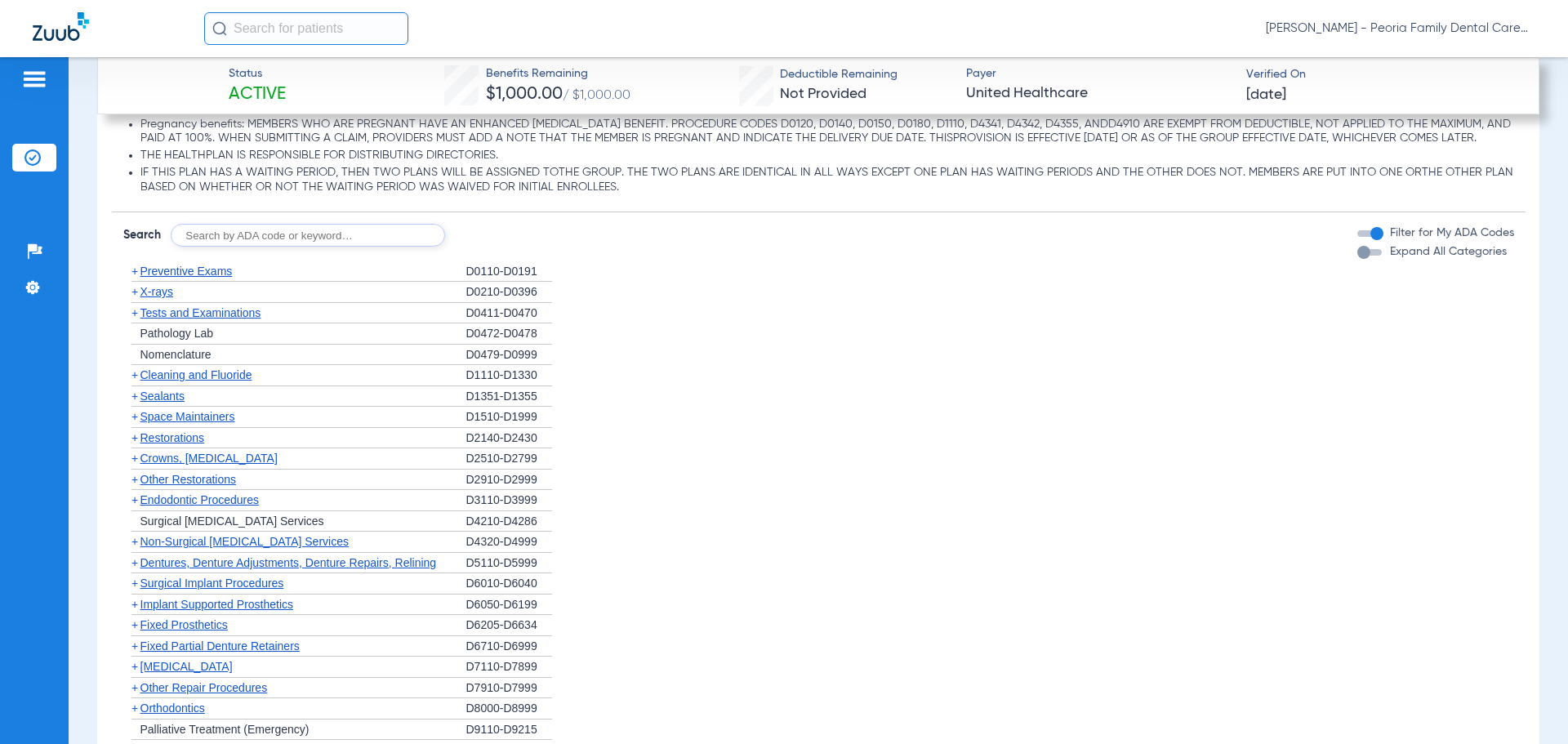
click at [336, 246] on input "text" at bounding box center [307, 235] width 274 height 23
type input "d0431"
click at [492, 246] on button "Search" at bounding box center [506, 235] width 65 height 23
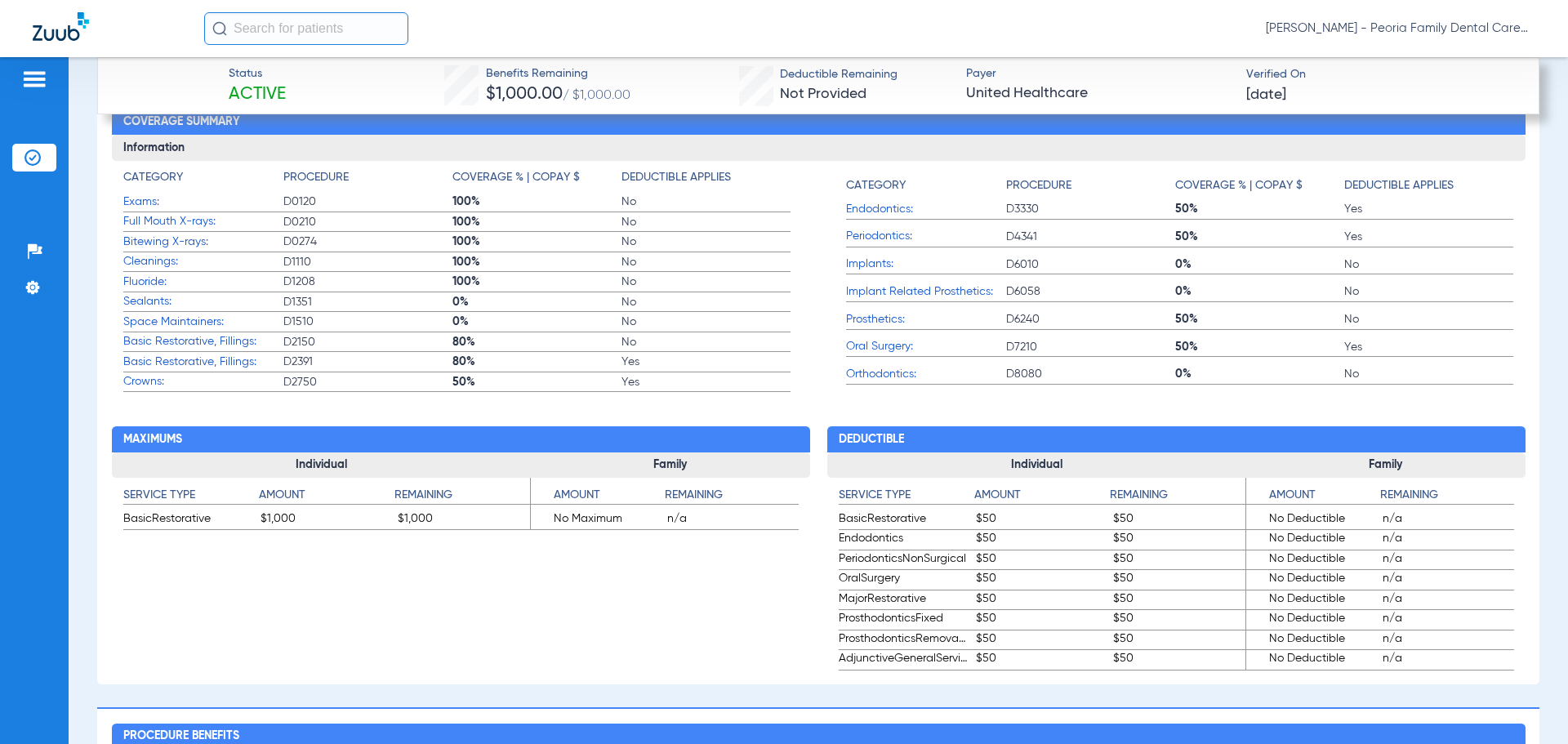
scroll to position [1173, 0]
click at [880, 239] on span "Periodontics:" at bounding box center [925, 237] width 160 height 17
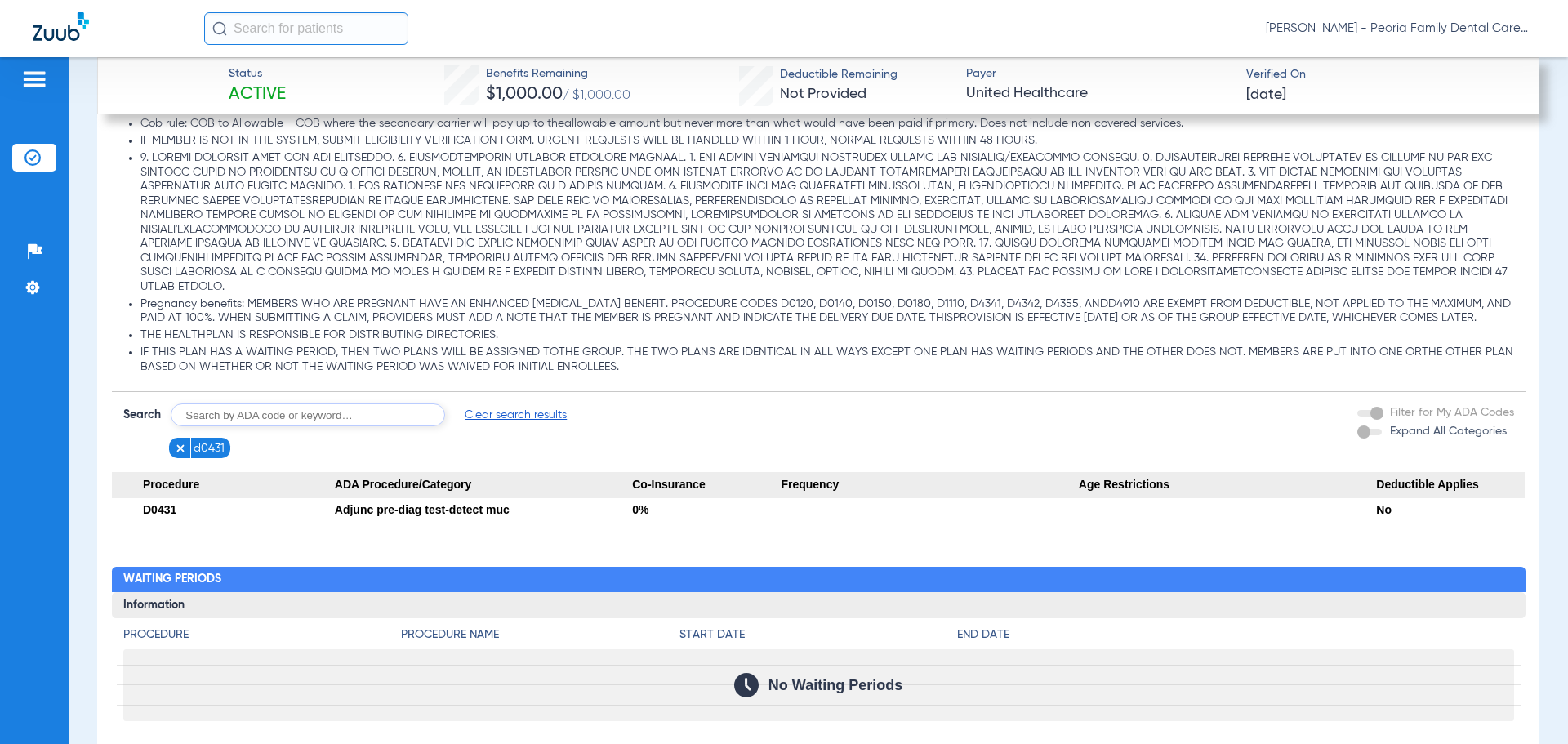
scroll to position [1925, 0]
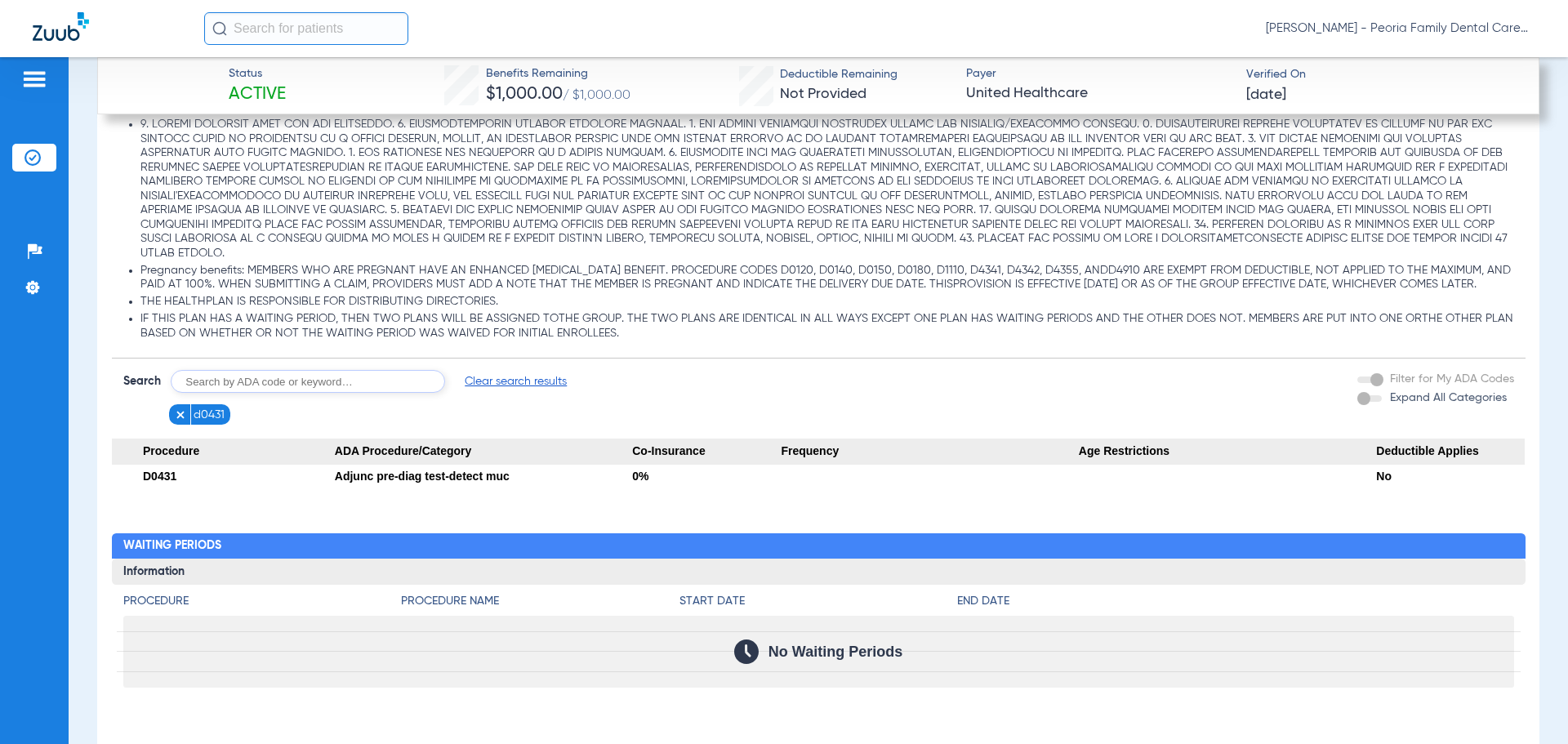
click at [301, 393] on input "text" at bounding box center [307, 381] width 274 height 23
type input "d4341"
click at [493, 390] on button "Search" at bounding box center [506, 381] width 65 height 23
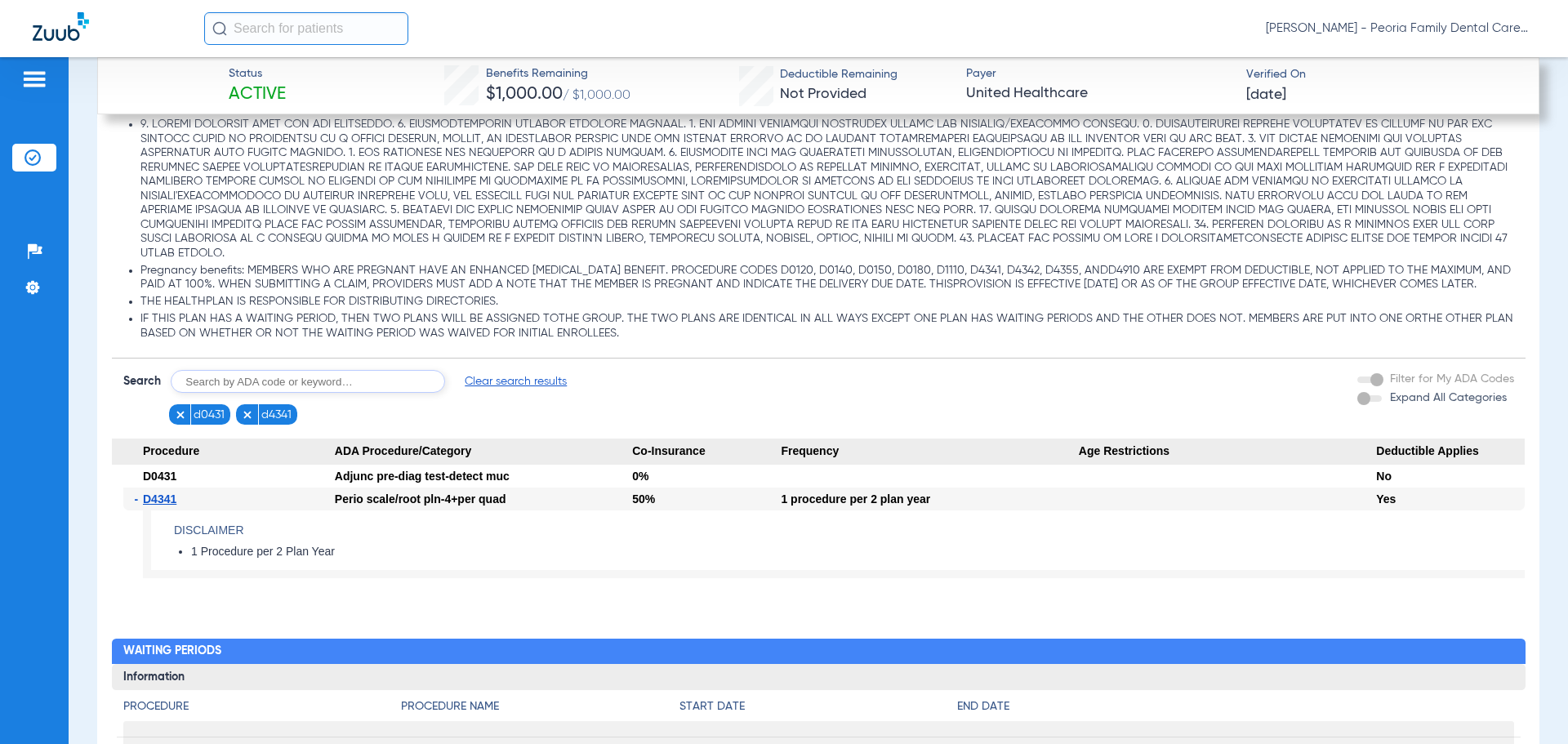
click at [276, 393] on input "text" at bounding box center [307, 381] width 274 height 23
type input "d2991"
click at [499, 392] on button "Search" at bounding box center [506, 381] width 65 height 23
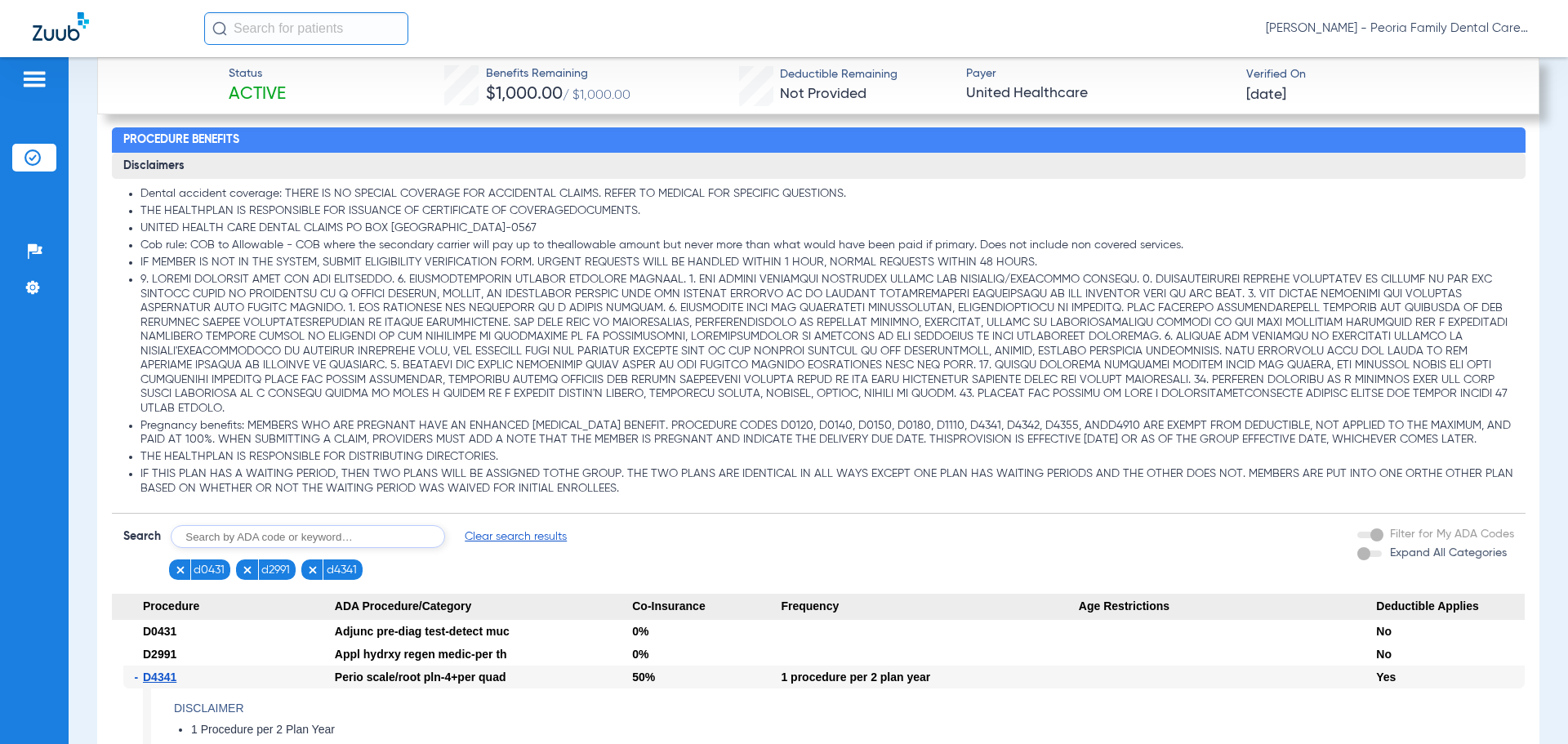
scroll to position [1681, 0]
